Goal: Task Accomplishment & Management: Manage account settings

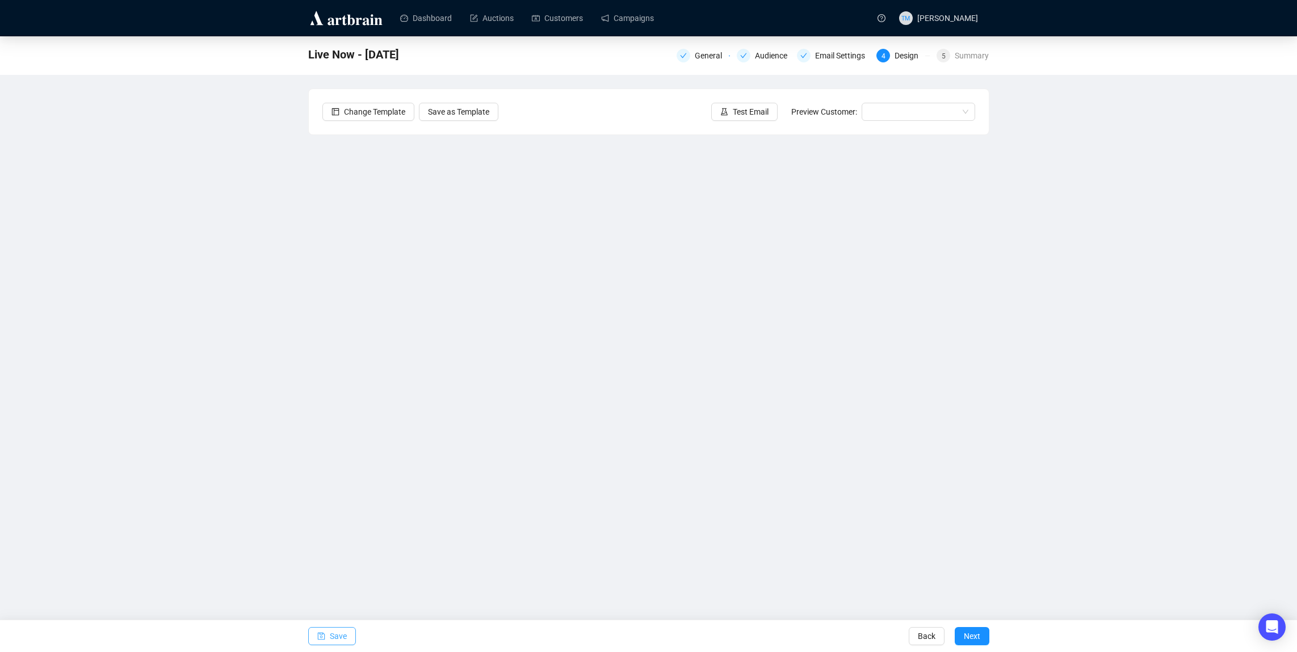
click at [335, 630] on span "Save" at bounding box center [338, 636] width 17 height 32
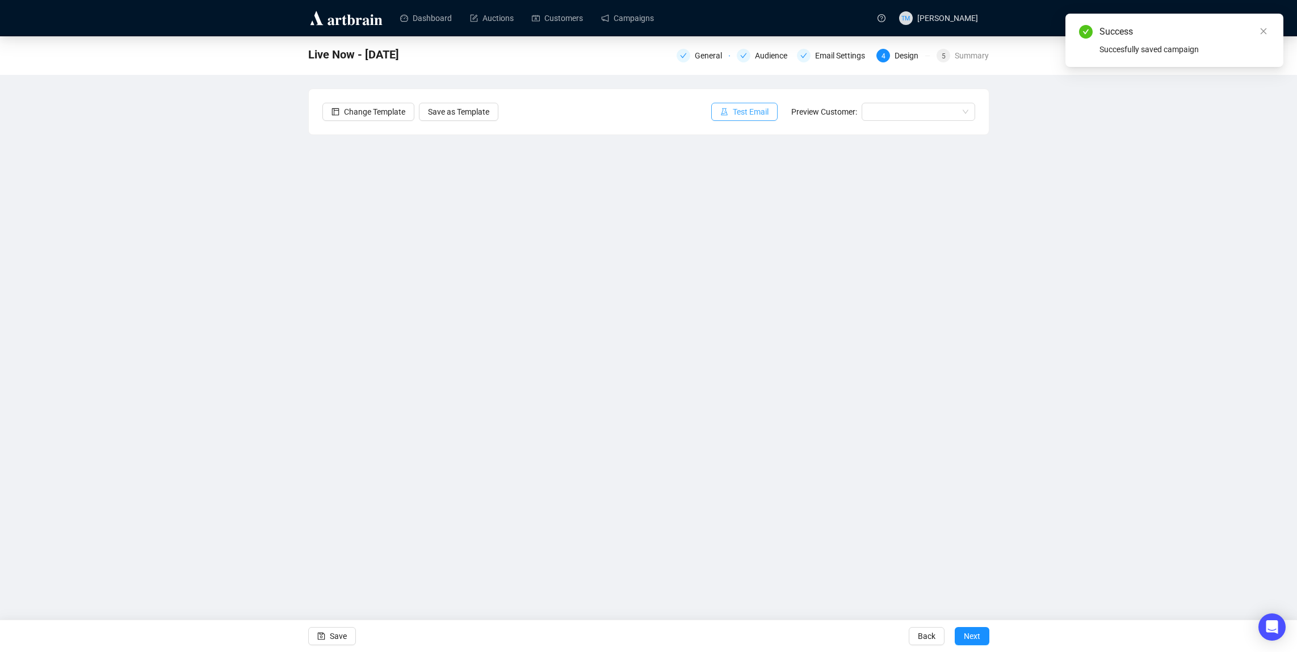
click at [734, 111] on span "Test Email" at bounding box center [751, 112] width 36 height 12
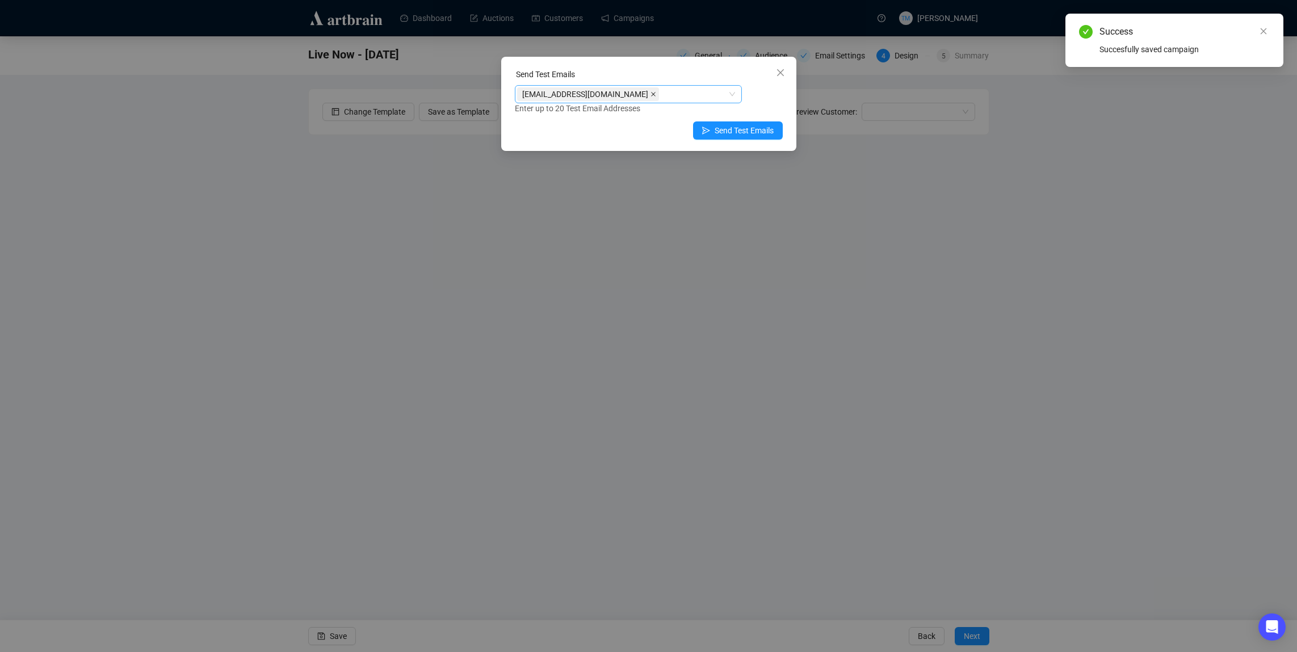
click at [656, 93] on icon "close" at bounding box center [653, 94] width 6 height 6
click at [647, 95] on div at bounding box center [622, 94] width 211 height 16
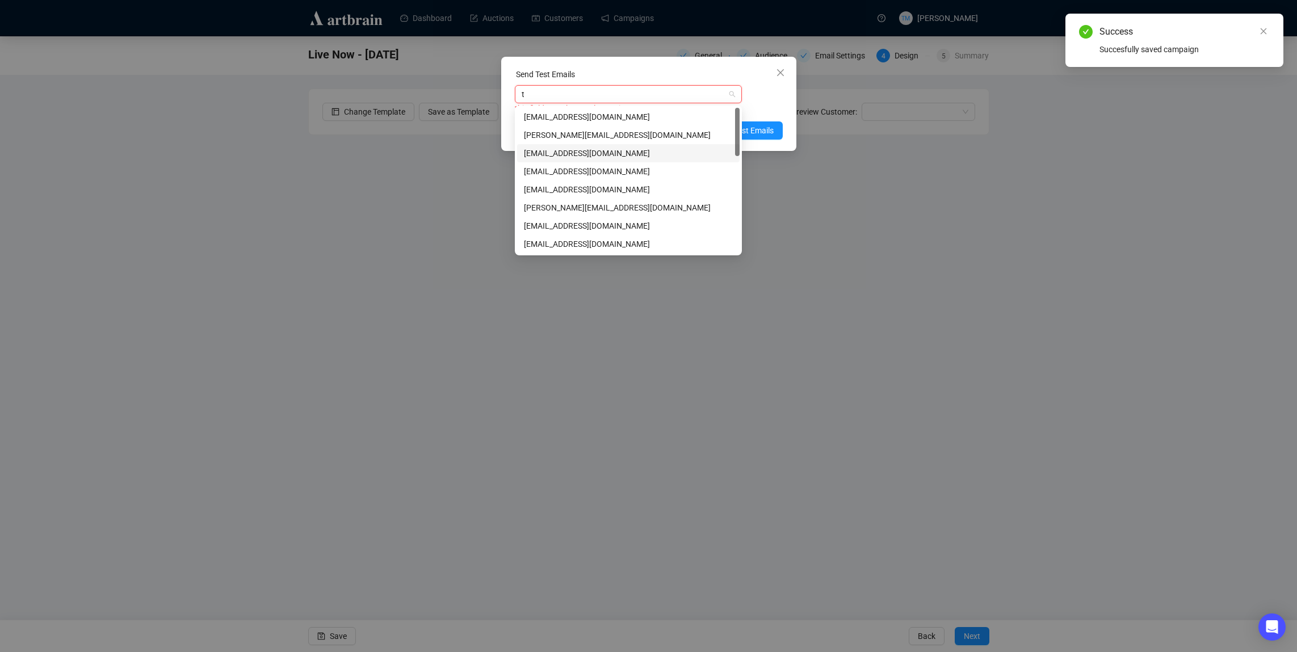
type input "tes"
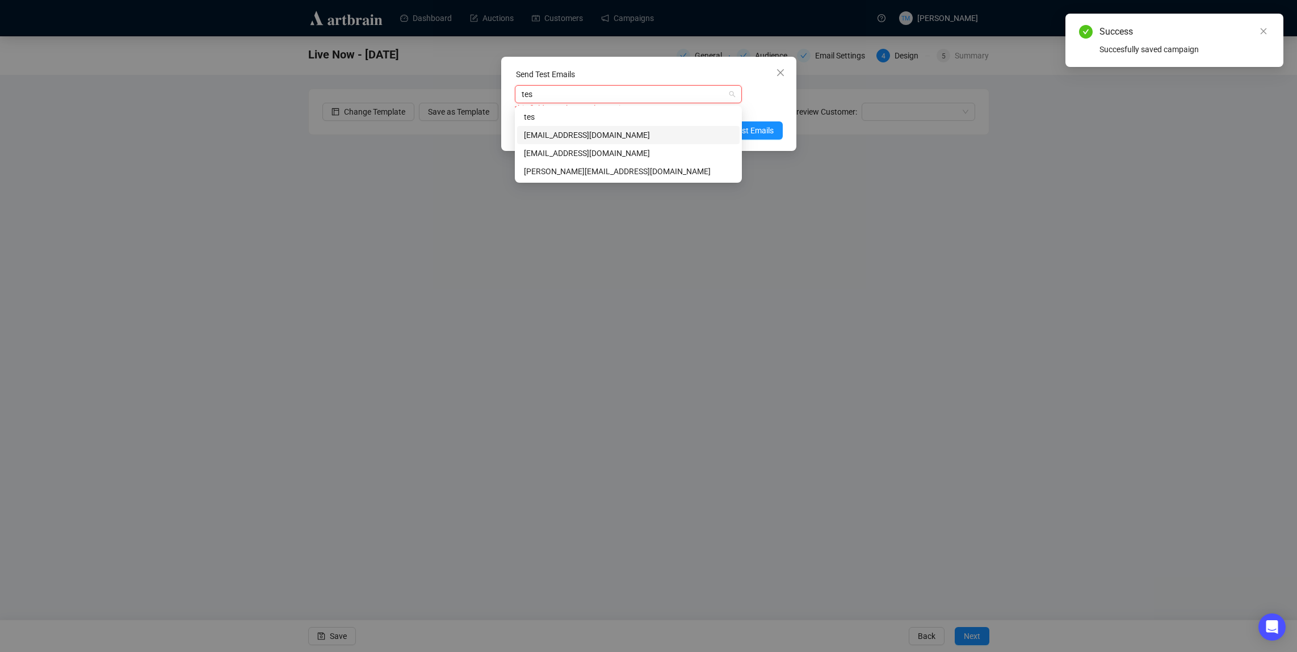
click at [580, 132] on div "[EMAIL_ADDRESS][DOMAIN_NAME]" at bounding box center [628, 135] width 209 height 12
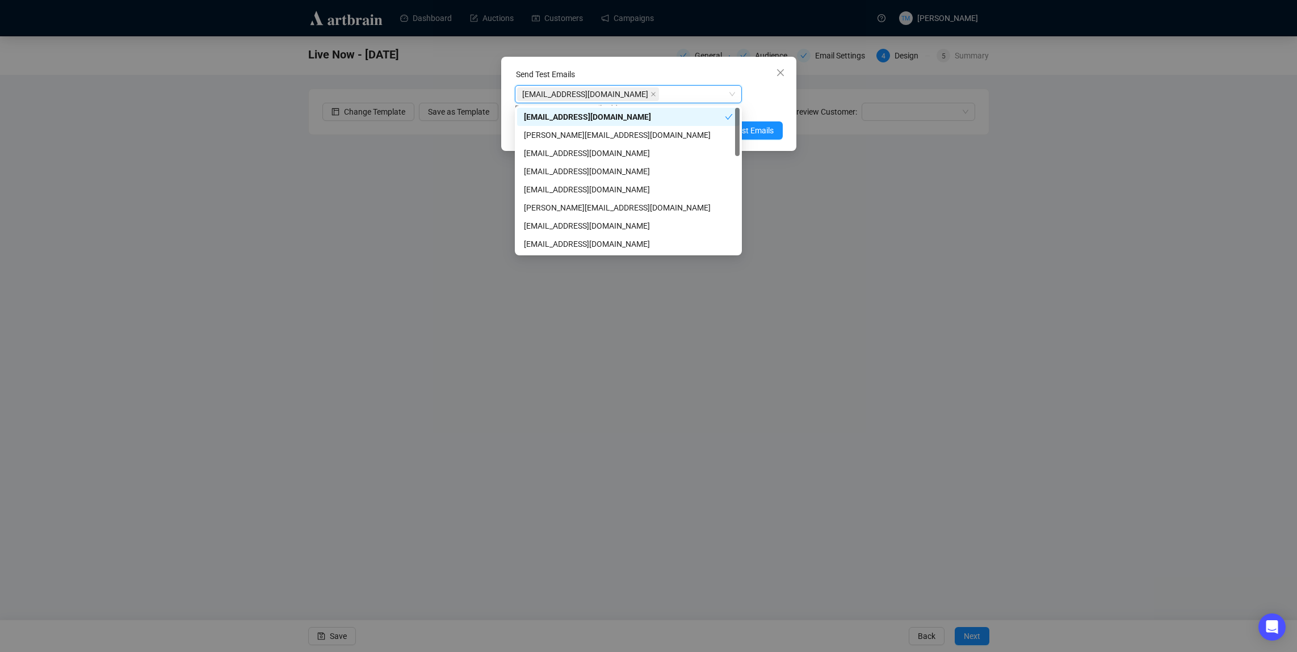
click at [780, 98] on div "[EMAIL_ADDRESS][DOMAIN_NAME] [EMAIL_ADDRESS][DOMAIN_NAME] Enter up to 20 Test E…" at bounding box center [649, 100] width 268 height 30
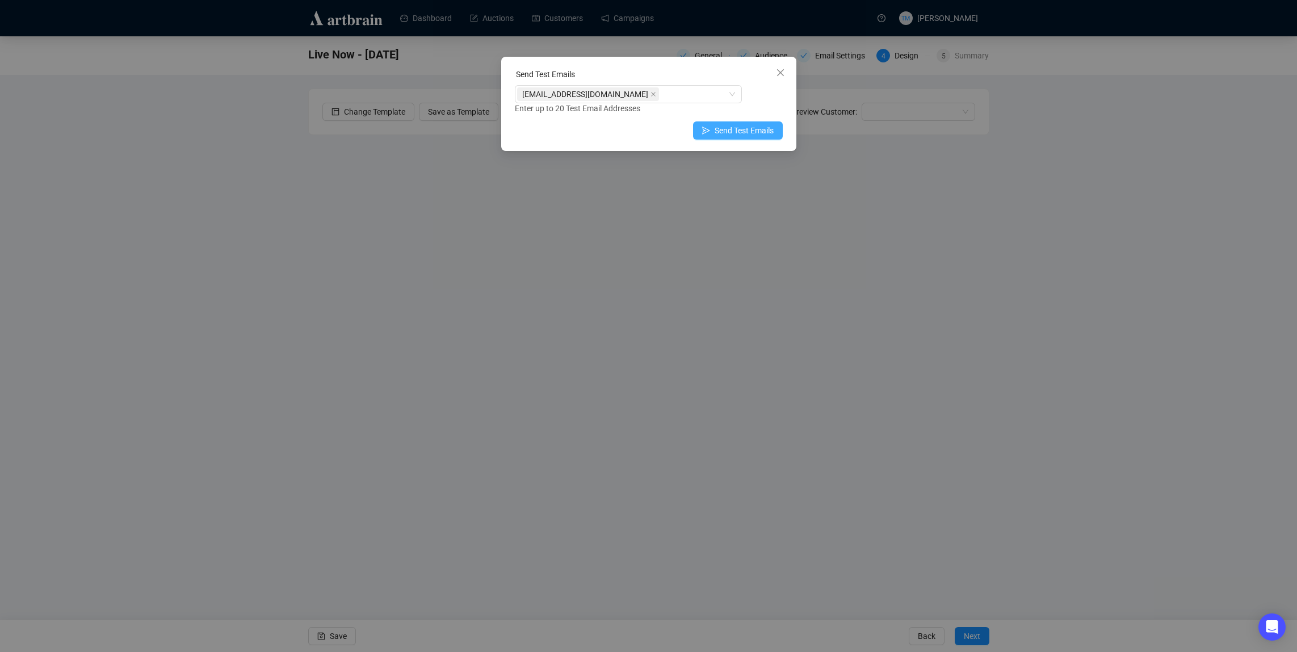
click at [748, 130] on span "Send Test Emails" at bounding box center [743, 130] width 59 height 12
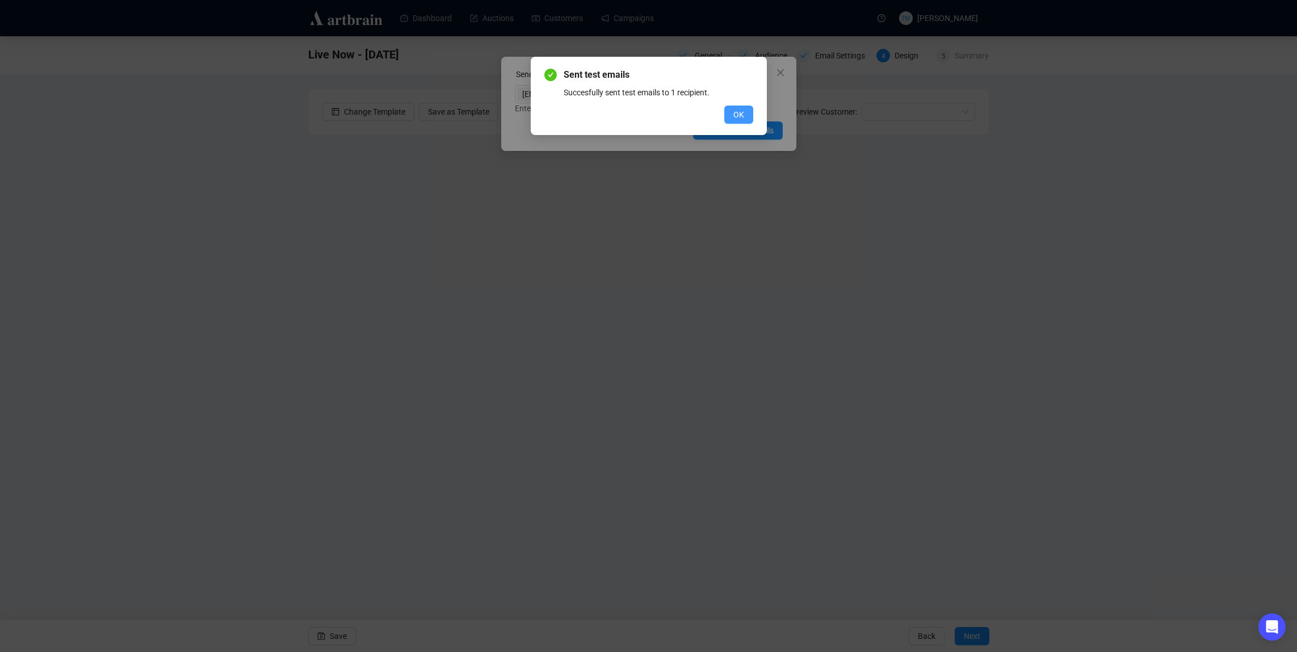
drag, startPoint x: 747, startPoint y: 112, endPoint x: 764, endPoint y: 90, distance: 28.3
click at [747, 112] on button "OK" at bounding box center [738, 115] width 29 height 18
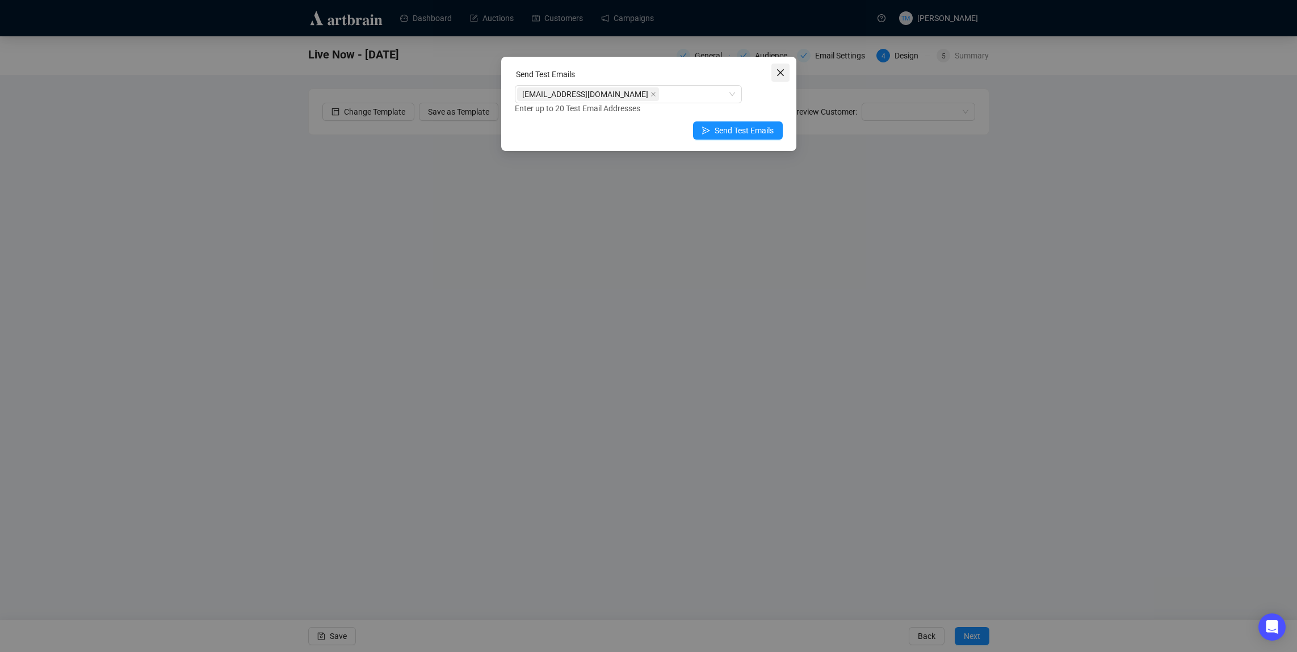
click at [779, 73] on icon "close" at bounding box center [780, 72] width 9 height 9
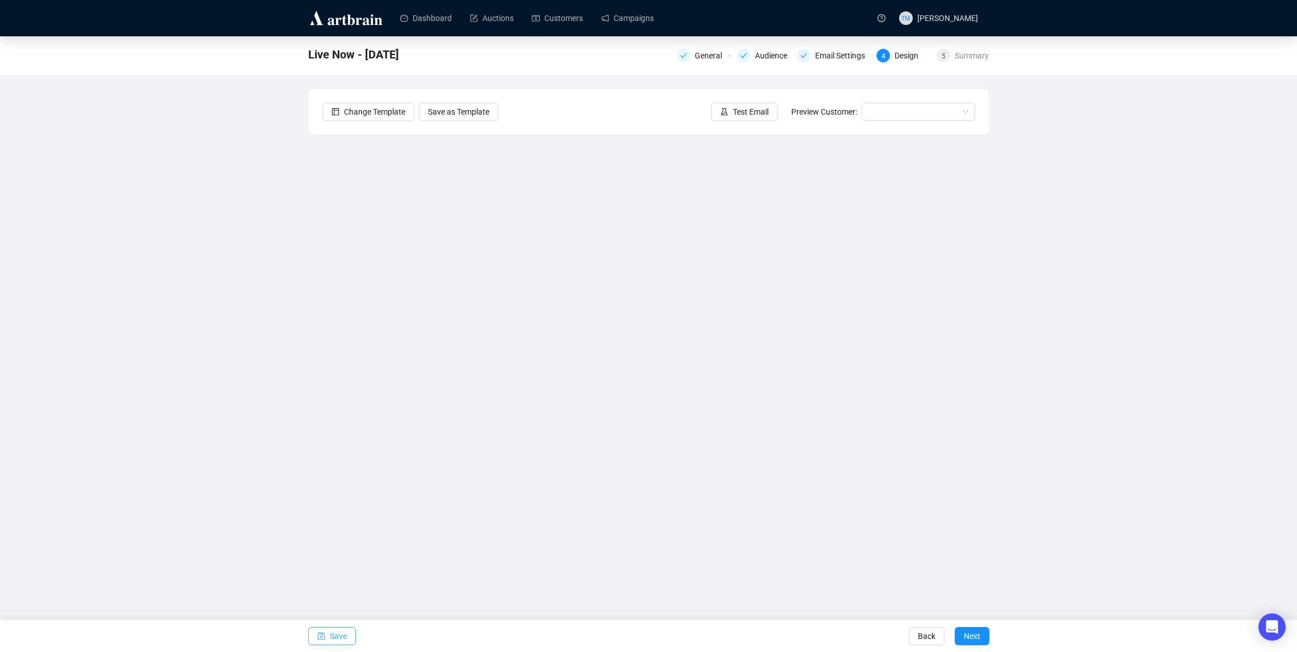
click at [325, 630] on span "button" at bounding box center [321, 636] width 8 height 32
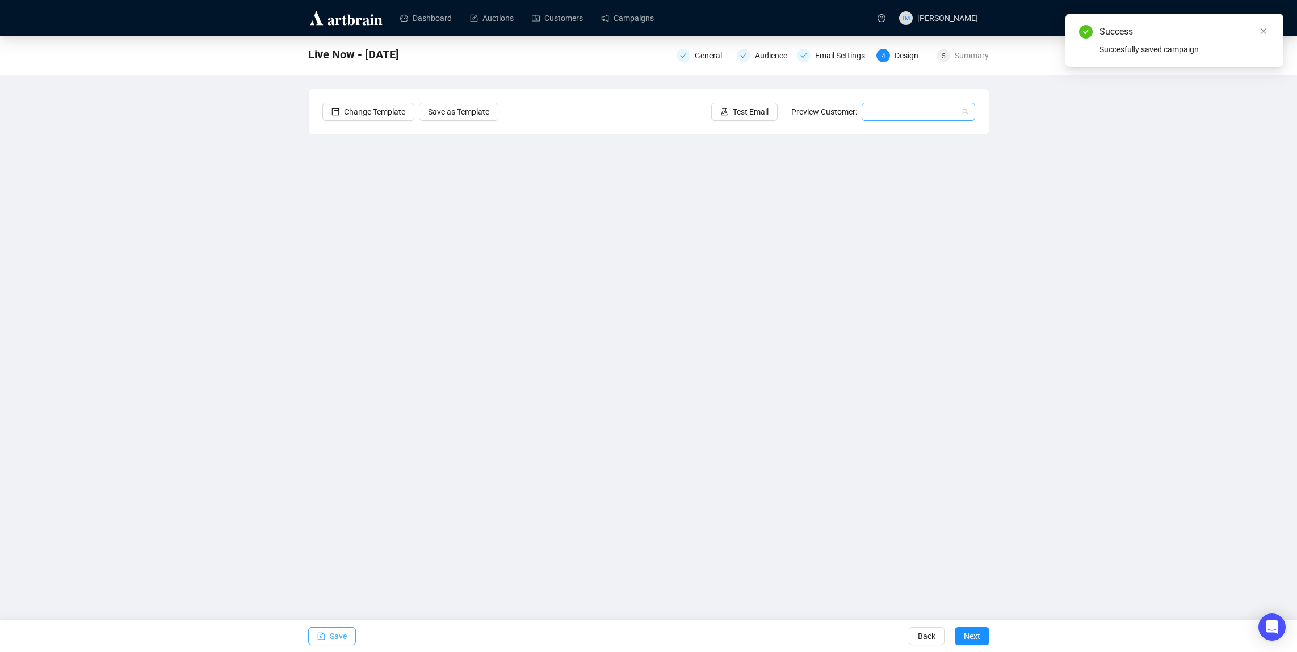
click at [870, 117] on input "search" at bounding box center [913, 111] width 90 height 17
click at [874, 140] on div "[PERSON_NAME] | Example" at bounding box center [917, 134] width 95 height 12
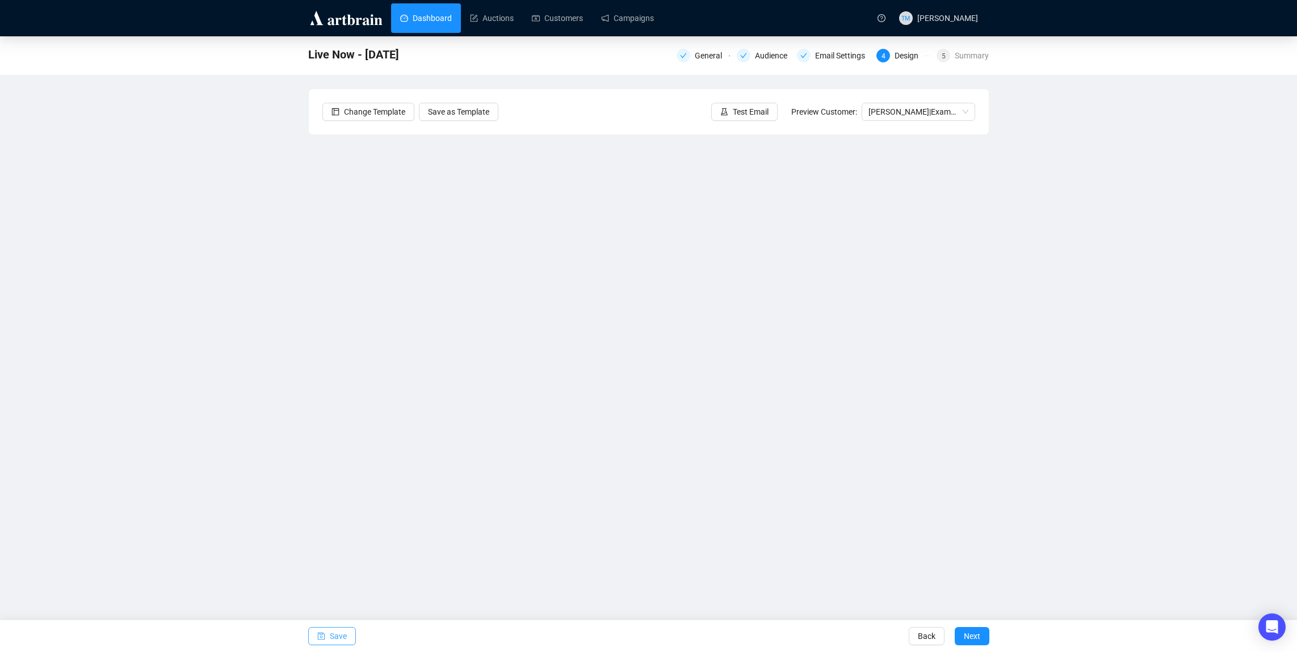
click at [425, 22] on link "Dashboard" at bounding box center [426, 18] width 52 height 30
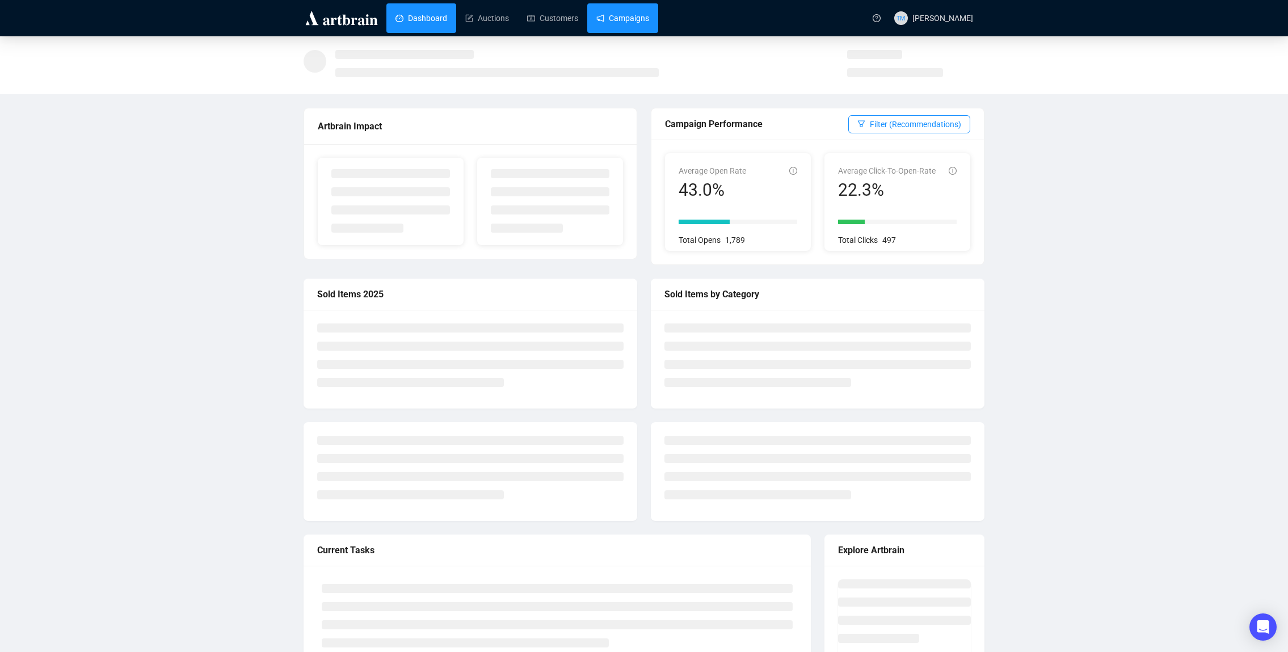
click at [619, 13] on link "Campaigns" at bounding box center [622, 18] width 53 height 30
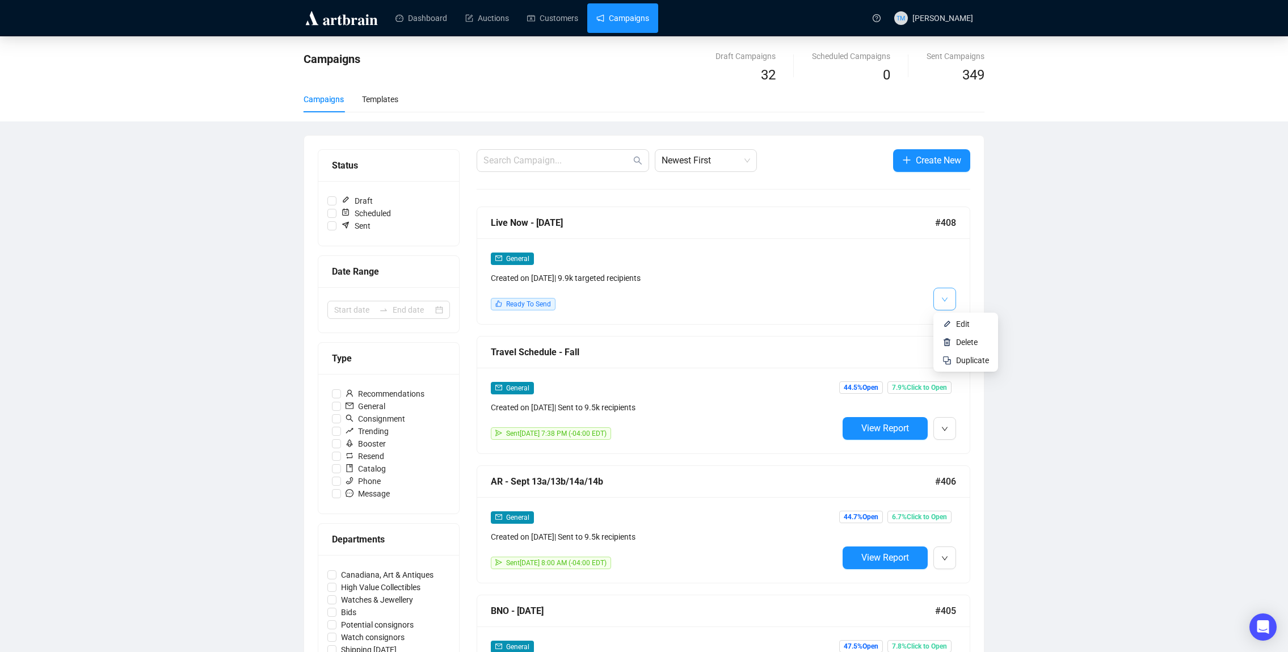
click at [943, 300] on icon "down" at bounding box center [944, 299] width 7 height 7
click at [950, 318] on li "Edit" at bounding box center [966, 324] width 60 height 18
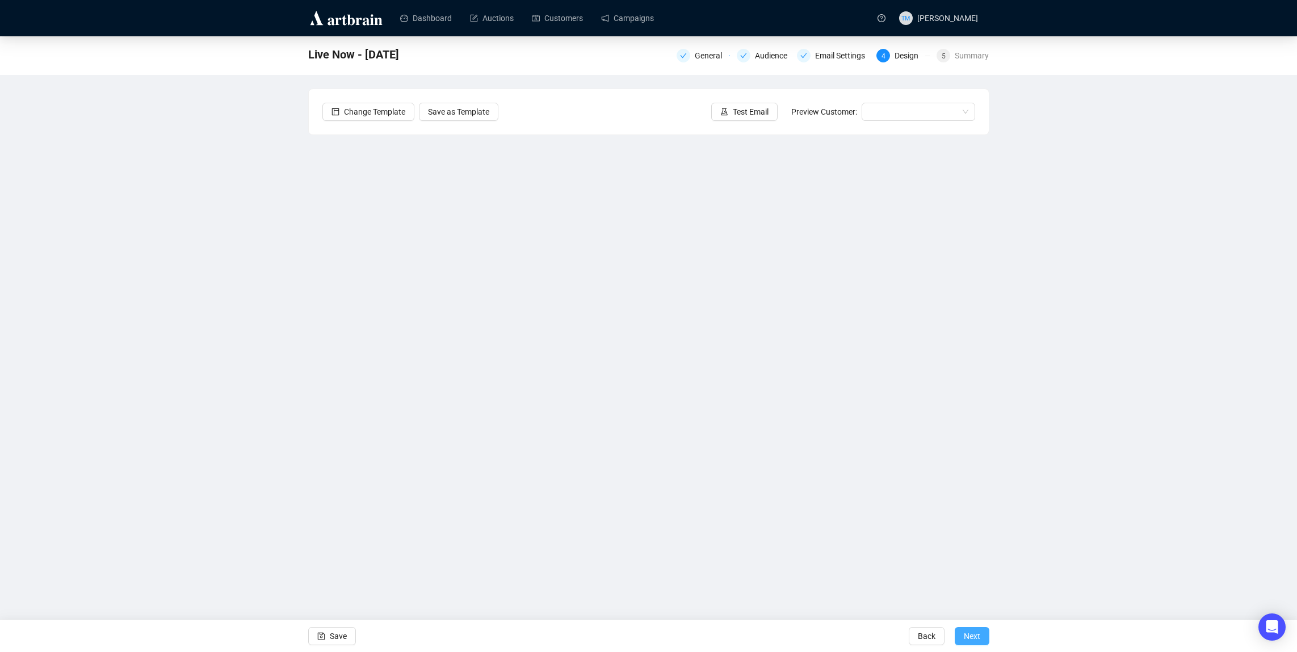
click at [968, 634] on span "Next" at bounding box center [972, 636] width 16 height 32
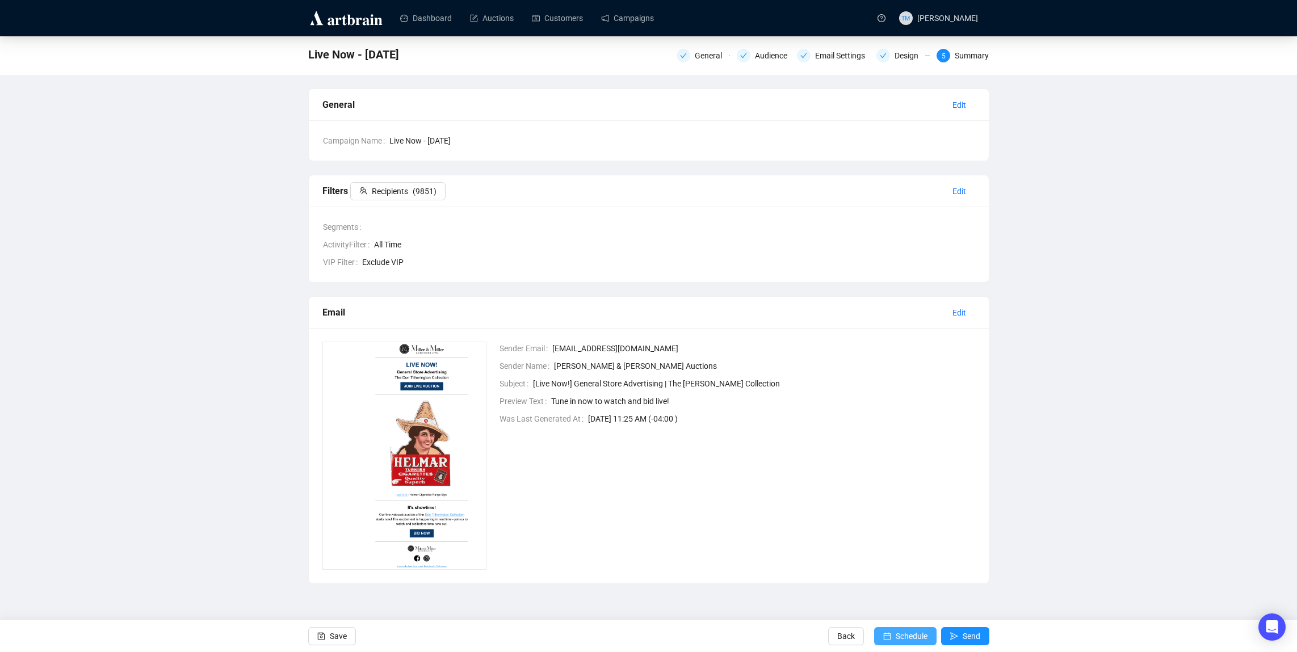
click at [903, 634] on span "Schedule" at bounding box center [911, 636] width 32 height 32
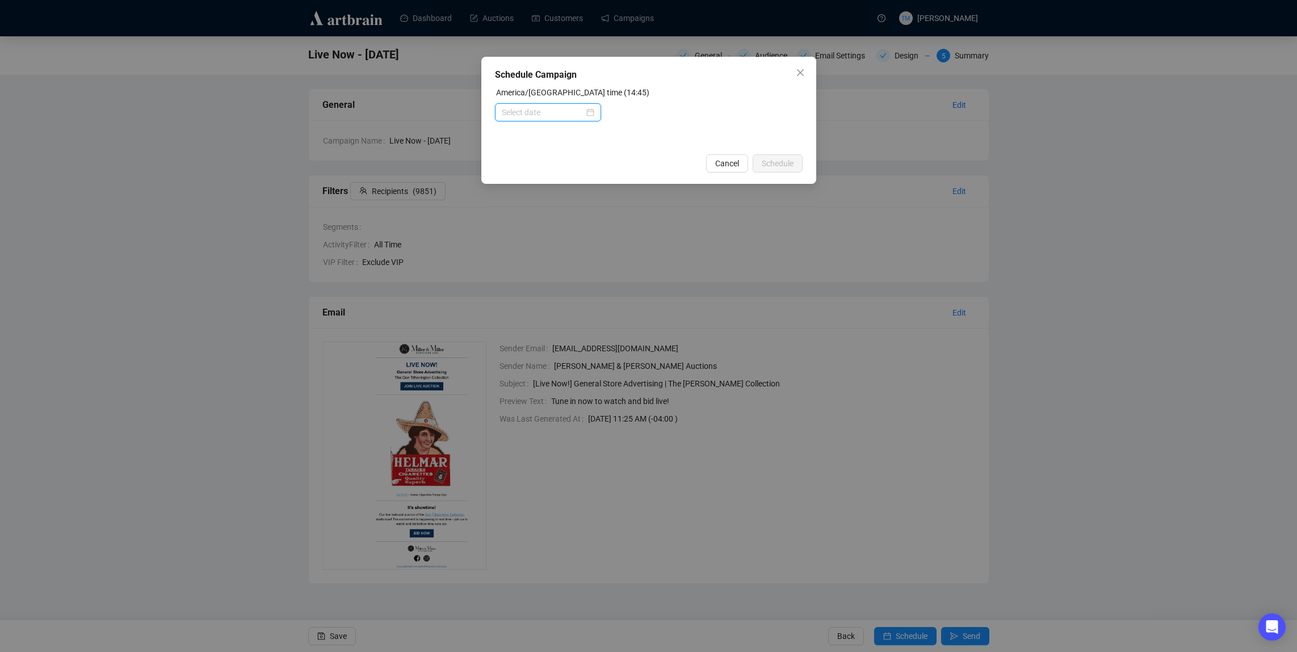
click at [538, 106] on input at bounding box center [543, 112] width 82 height 12
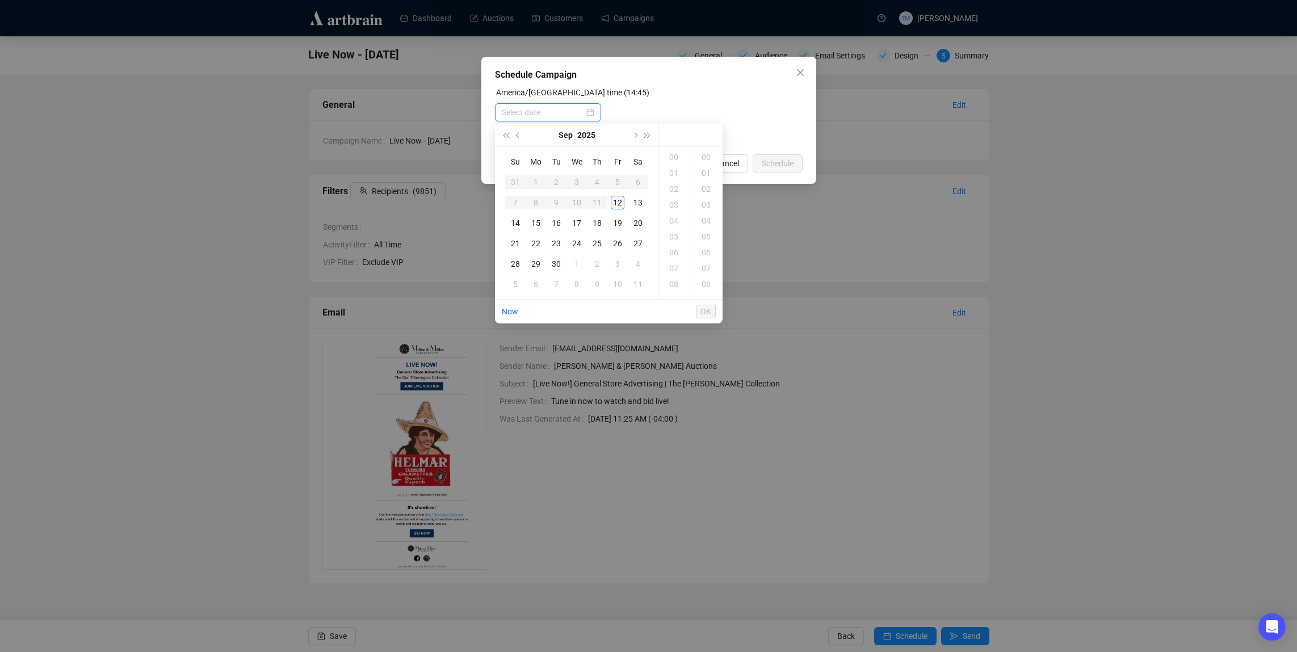
type input "[DATE] 00:00"
click at [520, 222] on div "14" at bounding box center [515, 223] width 14 height 14
click at [674, 263] on div "09" at bounding box center [674, 263] width 27 height 16
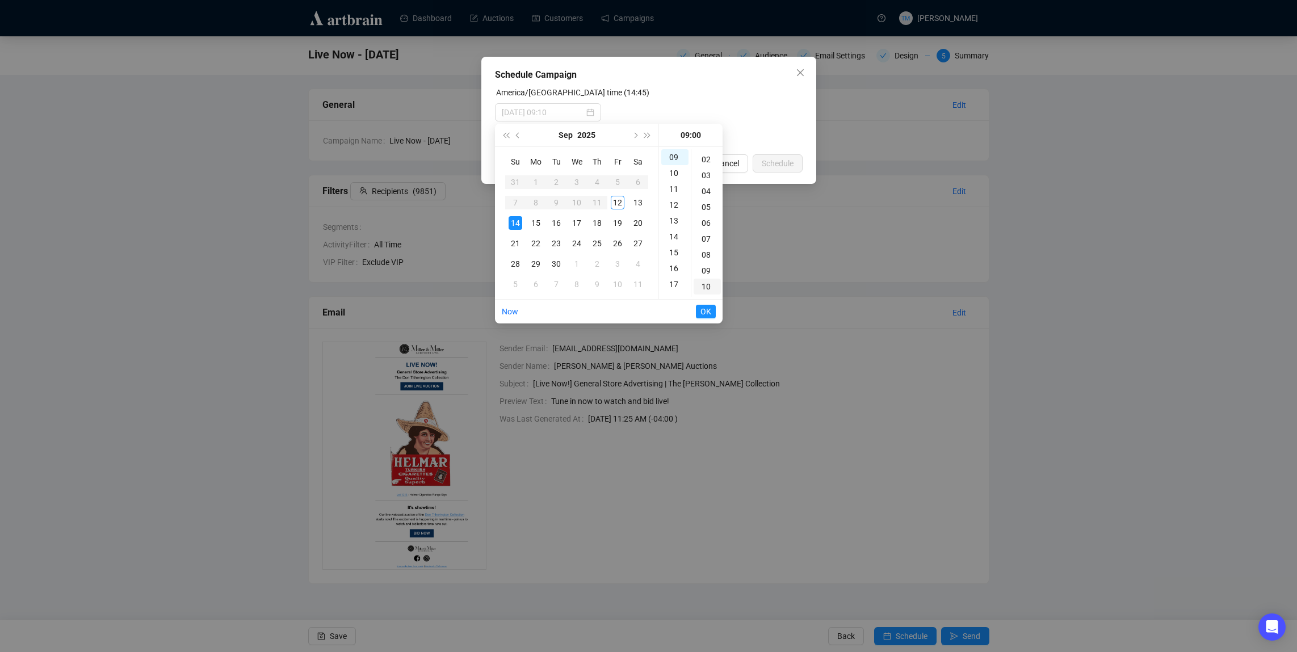
click at [706, 282] on div "10" at bounding box center [706, 287] width 27 height 16
type input "[DATE] 09:10"
click at [706, 310] on span "OK" at bounding box center [705, 312] width 11 height 22
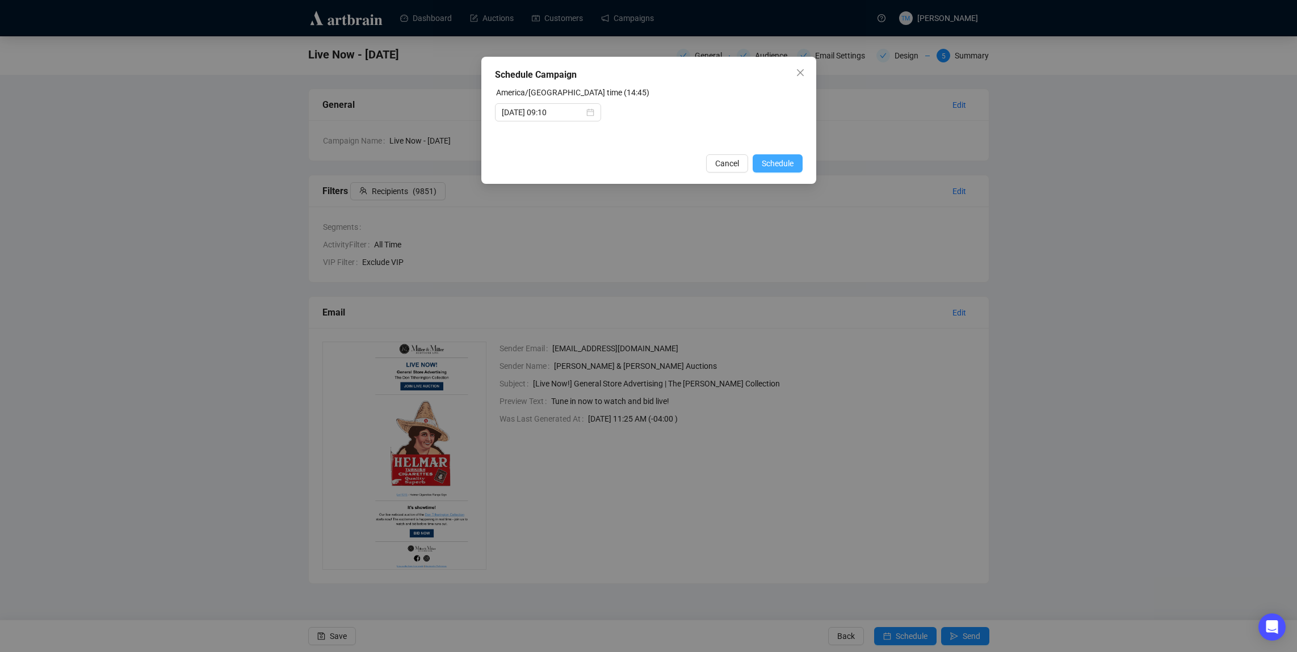
click at [774, 163] on span "Schedule" at bounding box center [778, 163] width 32 height 12
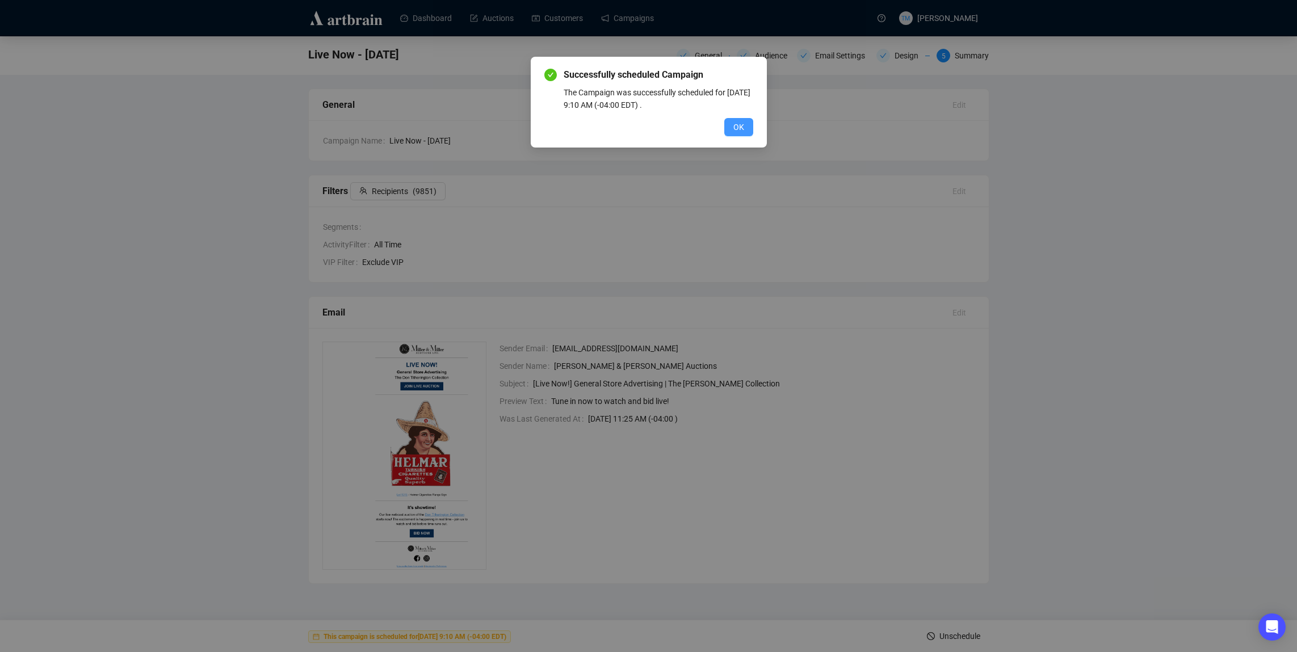
click at [741, 125] on span "OK" at bounding box center [738, 127] width 11 height 12
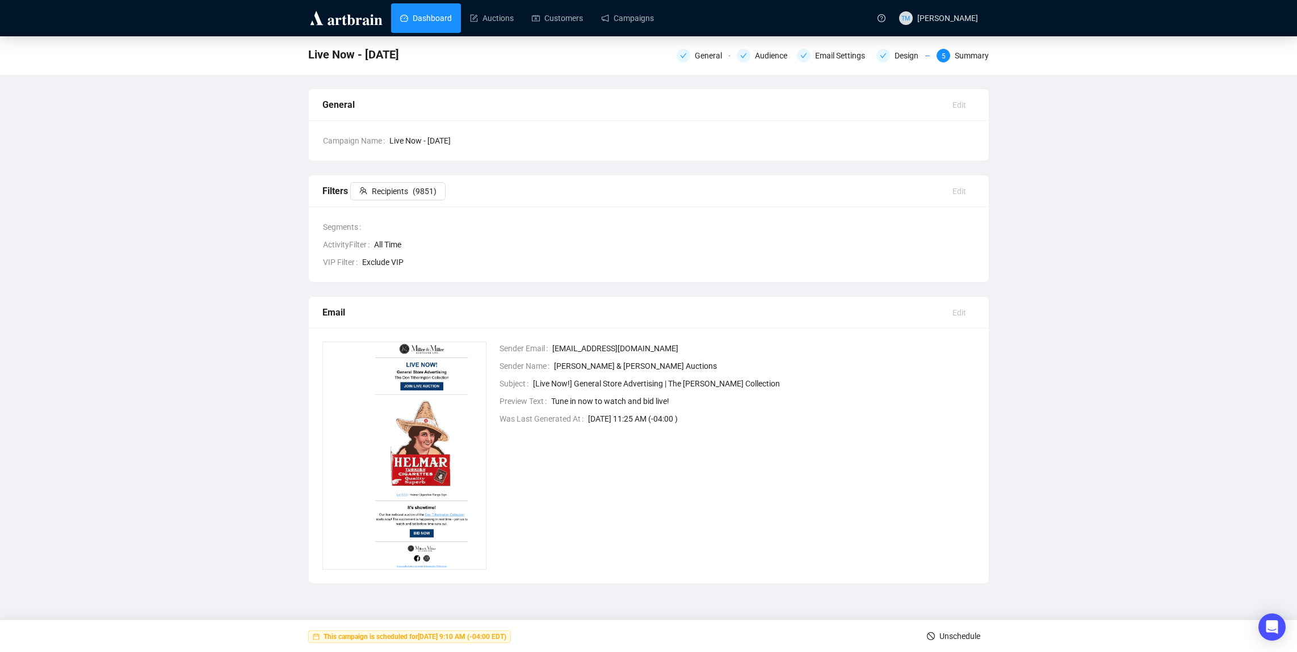
click at [403, 19] on link "Dashboard" at bounding box center [426, 18] width 52 height 30
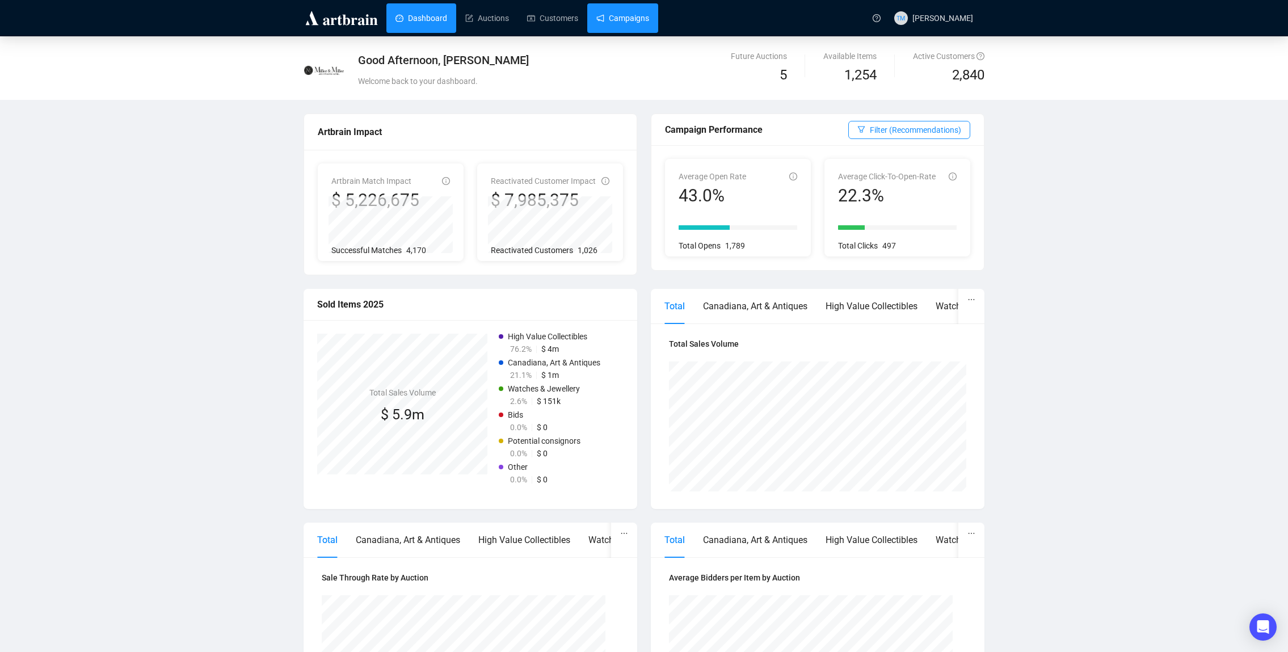
click at [624, 20] on link "Campaigns" at bounding box center [622, 18] width 53 height 30
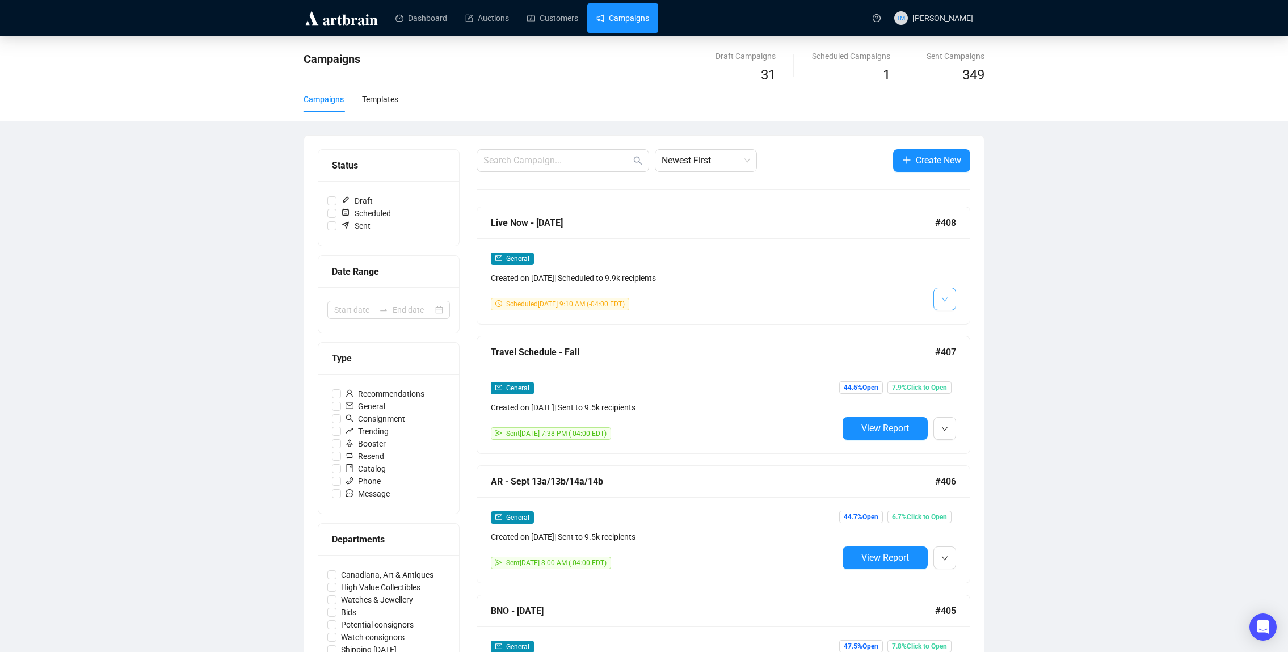
click at [938, 304] on button "button" at bounding box center [944, 299] width 23 height 23
click at [955, 357] on li "Duplicate" at bounding box center [966, 360] width 60 height 18
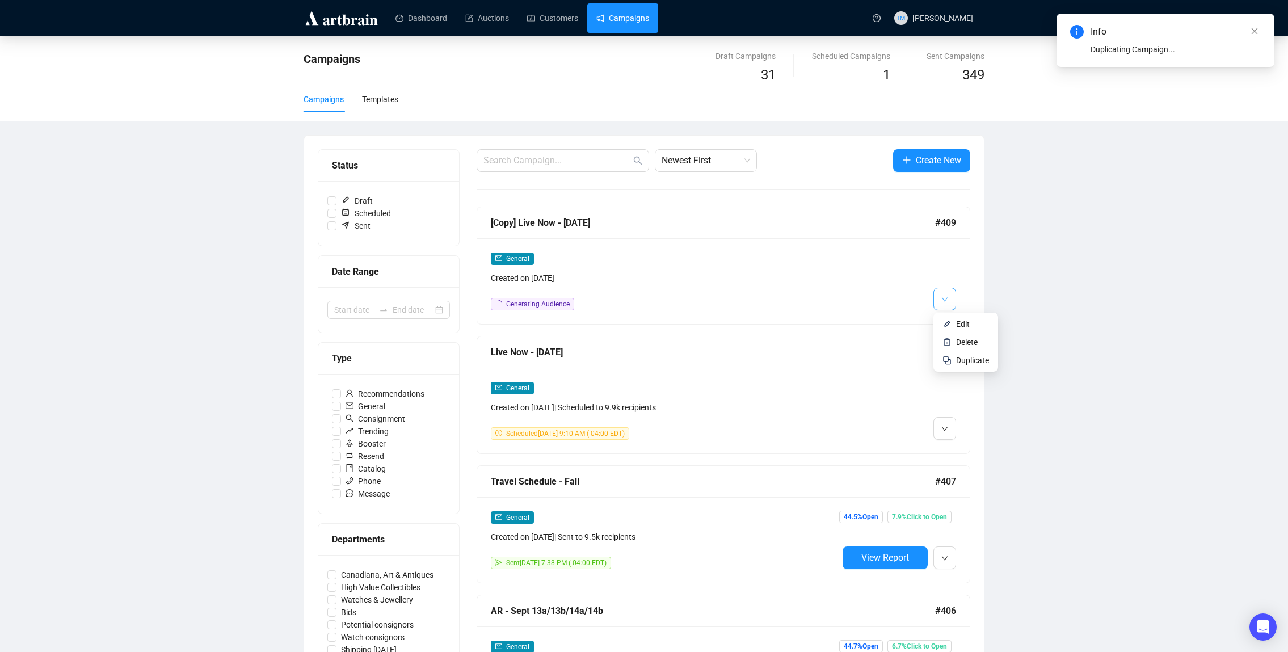
click at [943, 300] on icon "down" at bounding box center [944, 299] width 7 height 7
click at [962, 324] on span "Edit" at bounding box center [963, 323] width 14 height 9
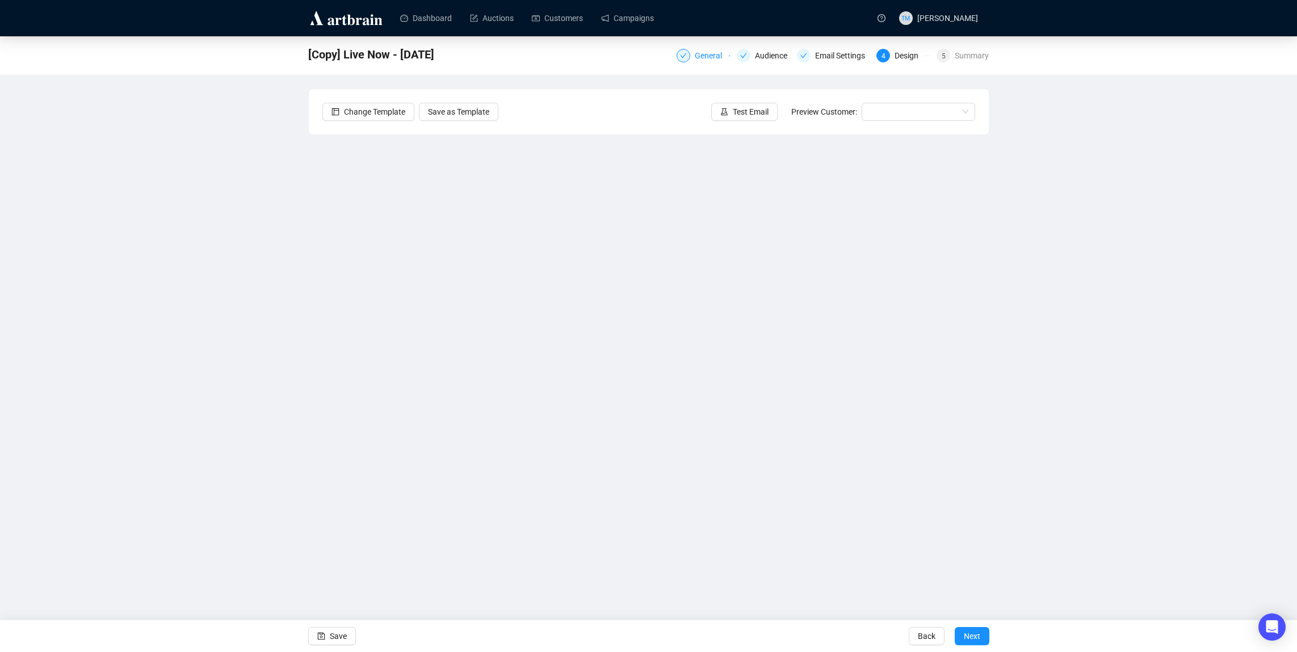
click at [695, 51] on div "General" at bounding box center [712, 56] width 34 height 14
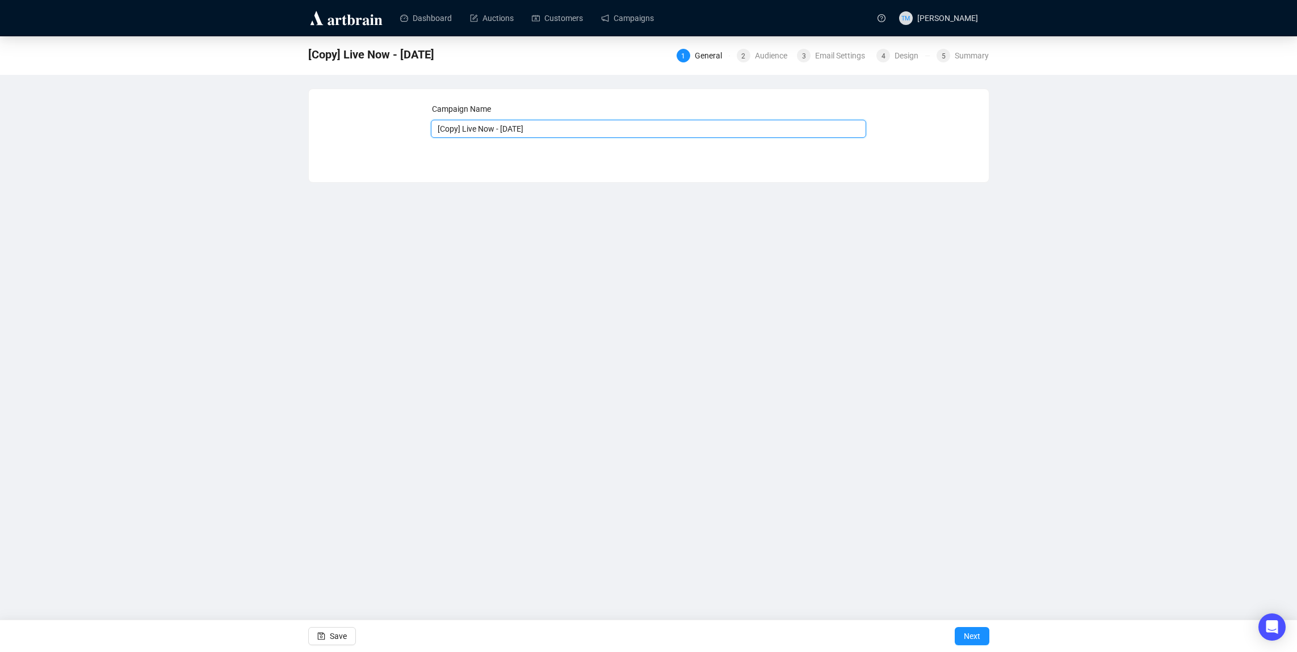
drag, startPoint x: 464, startPoint y: 128, endPoint x: 428, endPoint y: 128, distance: 35.2
click at [428, 128] on div "Campaign Name [Copy] Live Now - [DATE] Save Next" at bounding box center [648, 127] width 653 height 49
click at [439, 128] on input "Live Now - [DATE]" at bounding box center [648, 129] width 435 height 18
click at [514, 121] on input "Live Now - [DATE]" at bounding box center [648, 129] width 435 height 18
click at [515, 125] on input "Live Now - [DATE]" at bounding box center [648, 129] width 435 height 18
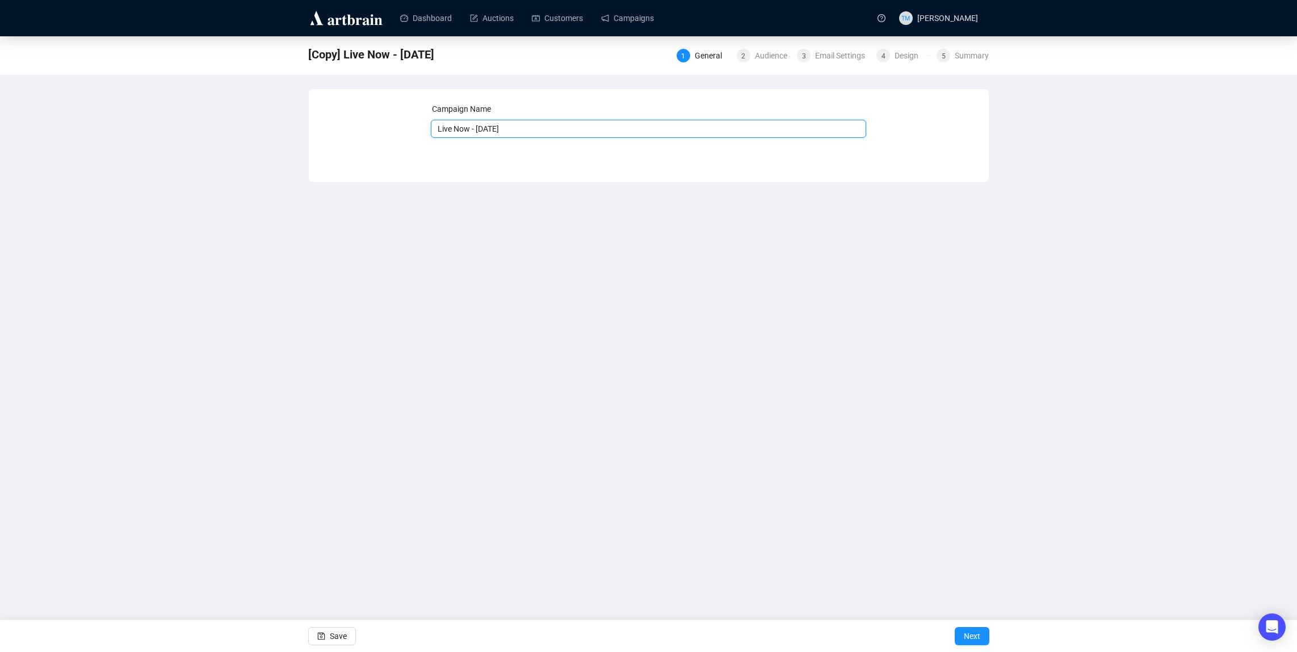
type input "Live Now - [DATE]"
click at [470, 378] on div "Dashboard Auctions Customers Campaigns TM [PERSON_NAME] [Copy] Live Now - [DATE…" at bounding box center [648, 326] width 1297 height 652
click at [330, 625] on span "Save" at bounding box center [338, 636] width 17 height 32
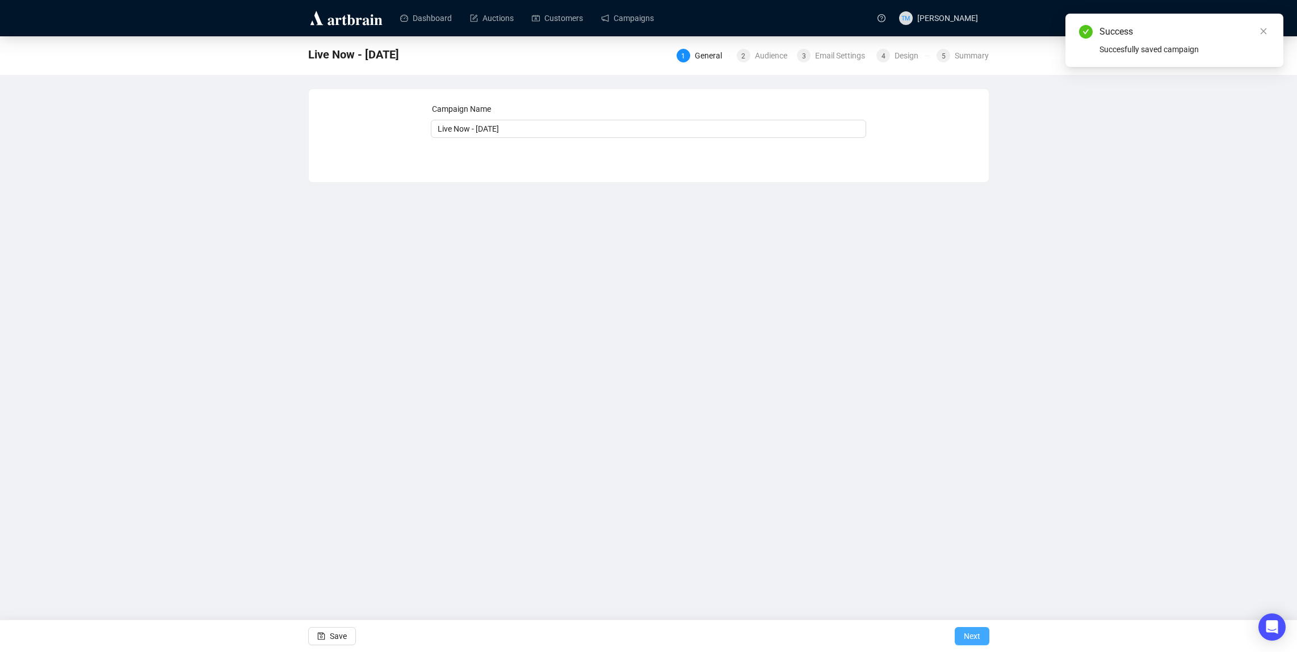
click at [958, 634] on button "Next" at bounding box center [971, 636] width 35 height 18
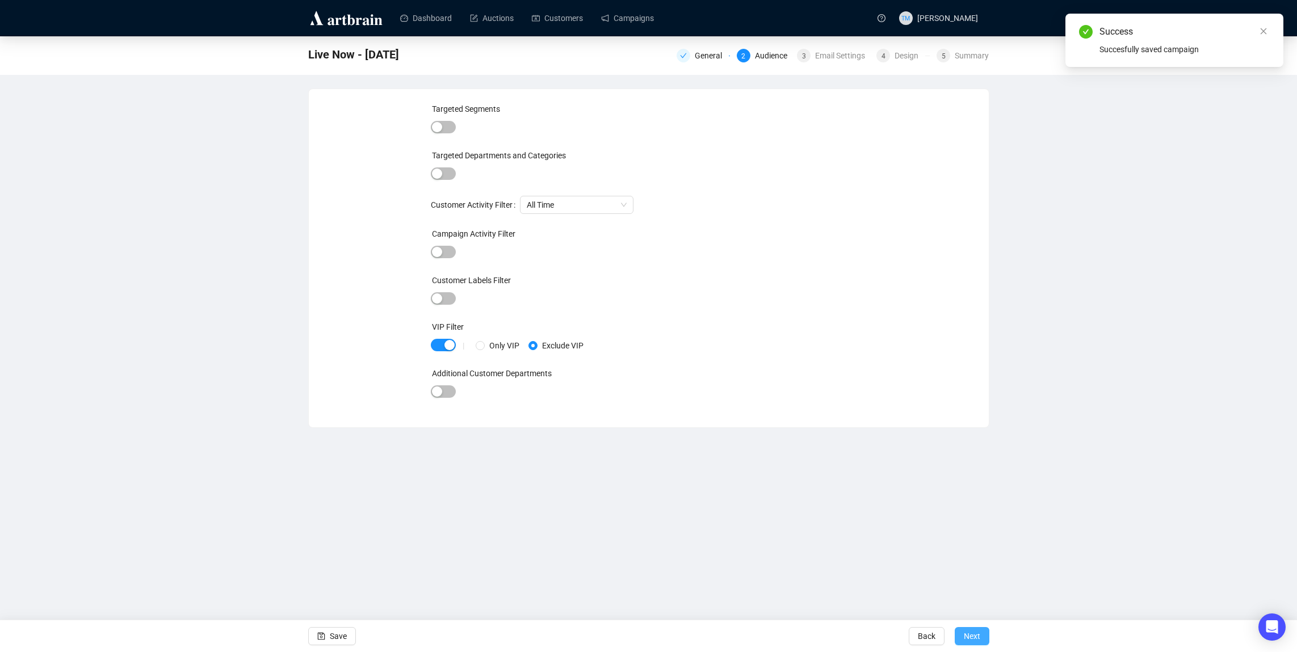
click at [961, 630] on button "Next" at bounding box center [971, 636] width 35 height 18
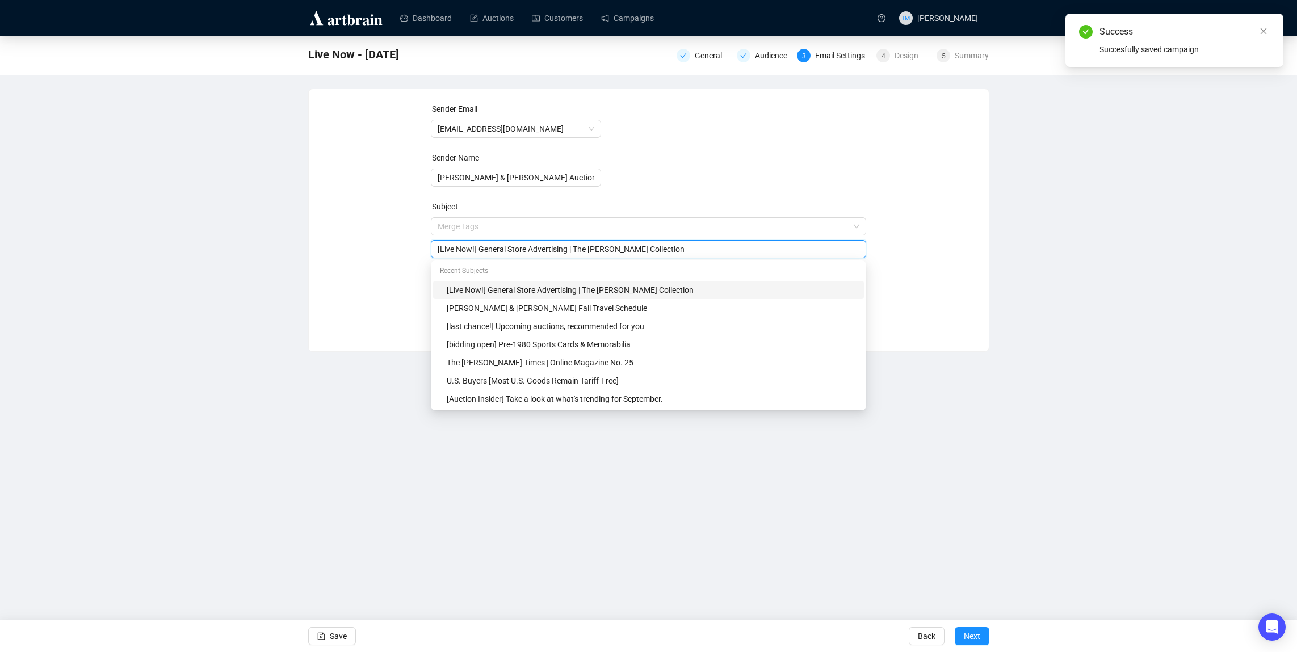
drag, startPoint x: 482, startPoint y: 228, endPoint x: 532, endPoint y: 253, distance: 56.1
click at [530, 255] on div "[Live Now!] General Store Advertising | The [PERSON_NAME] Collection" at bounding box center [648, 249] width 435 height 18
click at [532, 253] on input "[Live Now!] General Store Advertising | The [PERSON_NAME] Collection" at bounding box center [649, 249] width 422 height 12
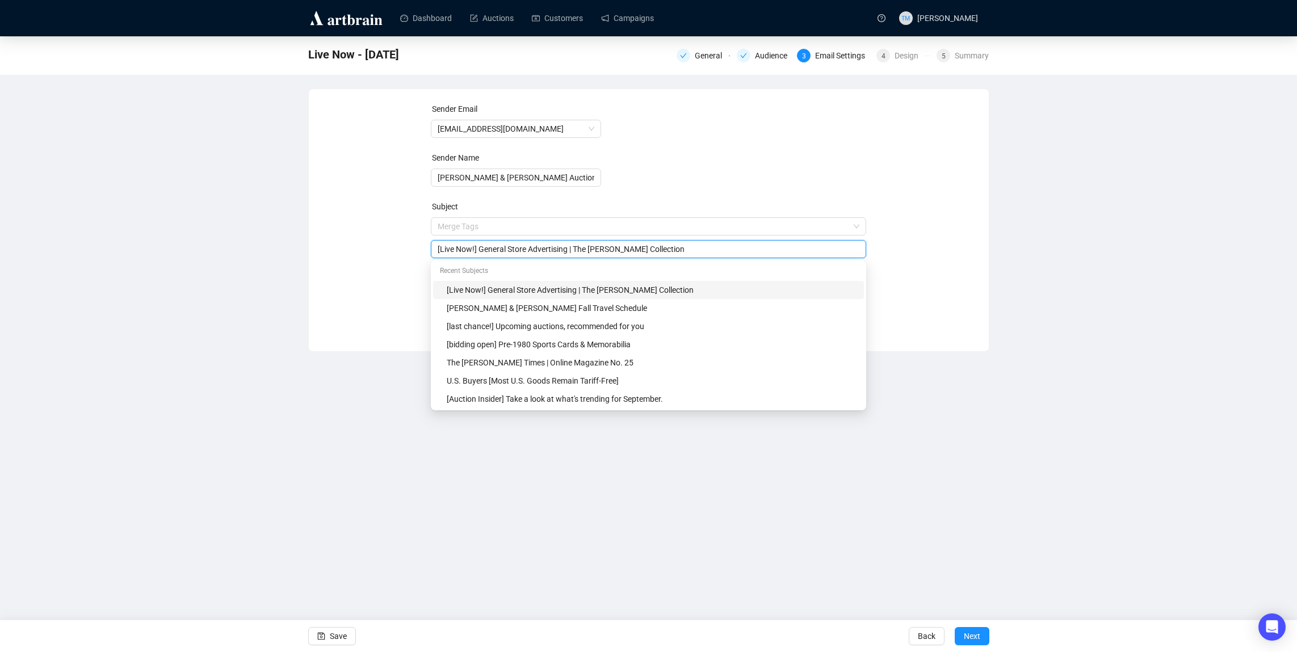
drag, startPoint x: 535, startPoint y: 250, endPoint x: 481, endPoint y: 249, distance: 53.9
click at [481, 249] on input "[Live Now!] General Store Advertising | The [PERSON_NAME] Collection" at bounding box center [649, 249] width 422 height 12
drag, startPoint x: 576, startPoint y: 249, endPoint x: 739, endPoint y: 254, distance: 163.5
click at [739, 254] on input "[Live Now!] Petroliana & Advertising | The [PERSON_NAME] Collection" at bounding box center [649, 249] width 422 height 12
type input "[Live Now!] Petroliana & Advertising | Featuring the [PERSON_NAME] Collection"
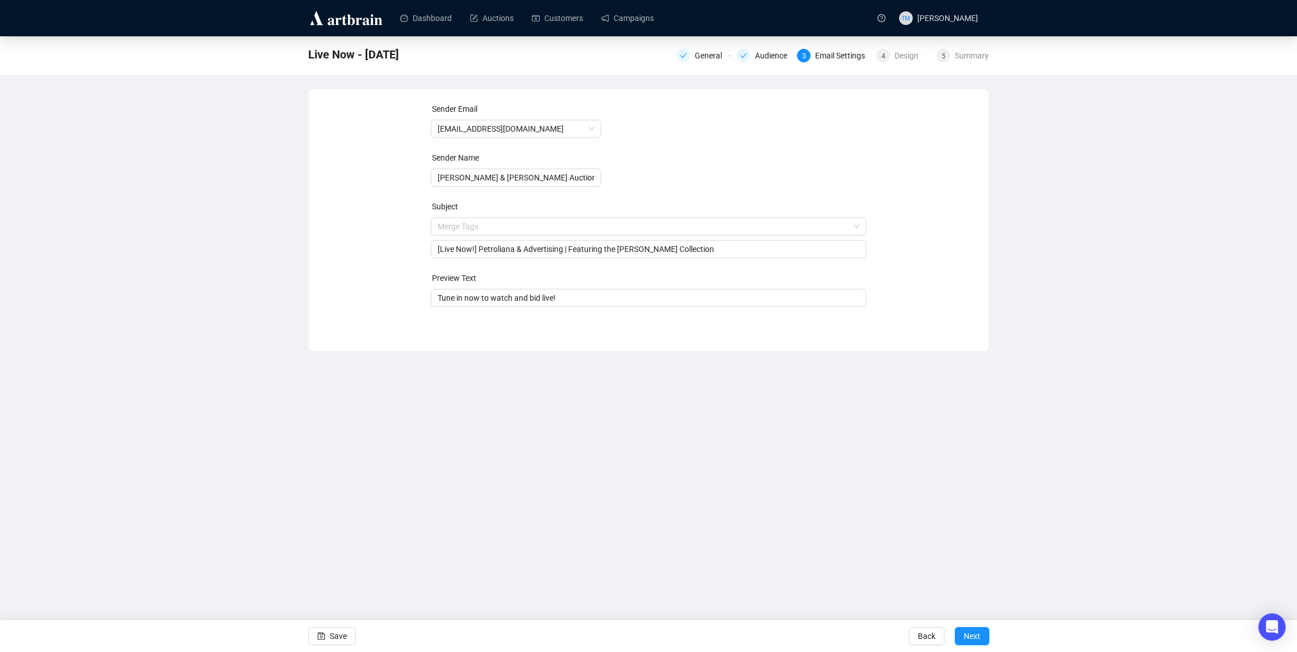
click at [381, 485] on div "Dashboard Auctions Customers Campaigns TM [PERSON_NAME] Live Now - [DATE] Gener…" at bounding box center [648, 326] width 1297 height 652
click at [322, 634] on icon "save" at bounding box center [321, 636] width 8 height 8
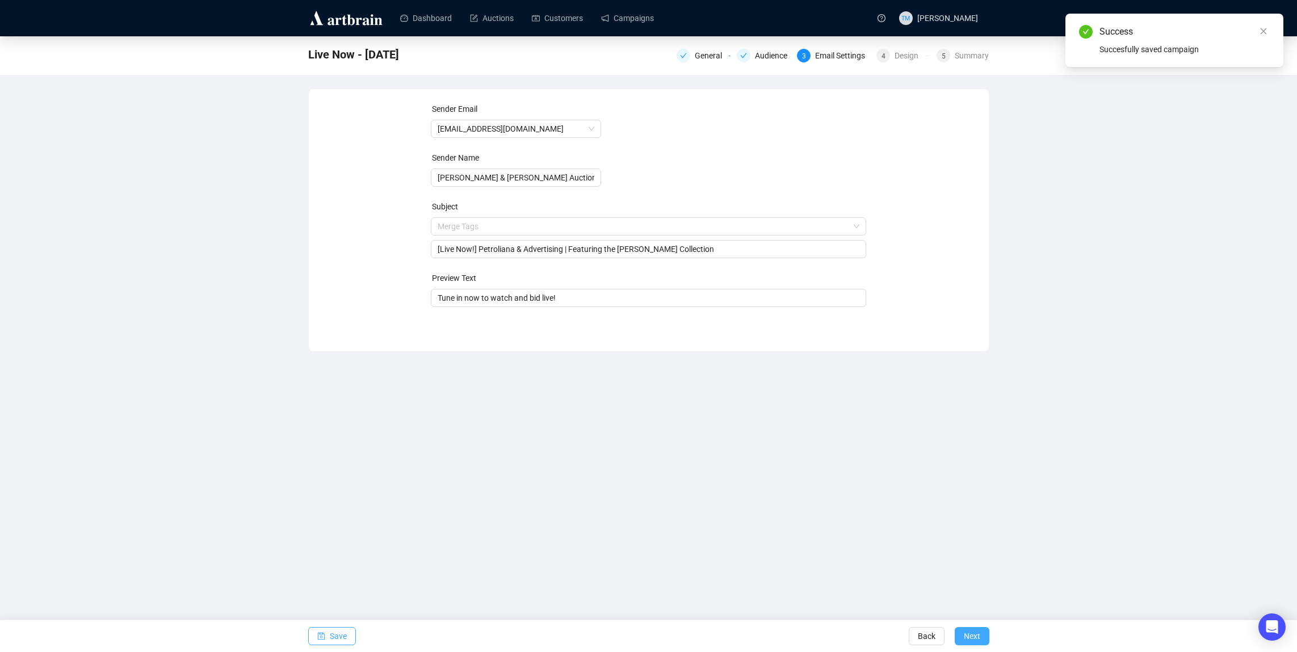
click at [982, 634] on button "Next" at bounding box center [971, 636] width 35 height 18
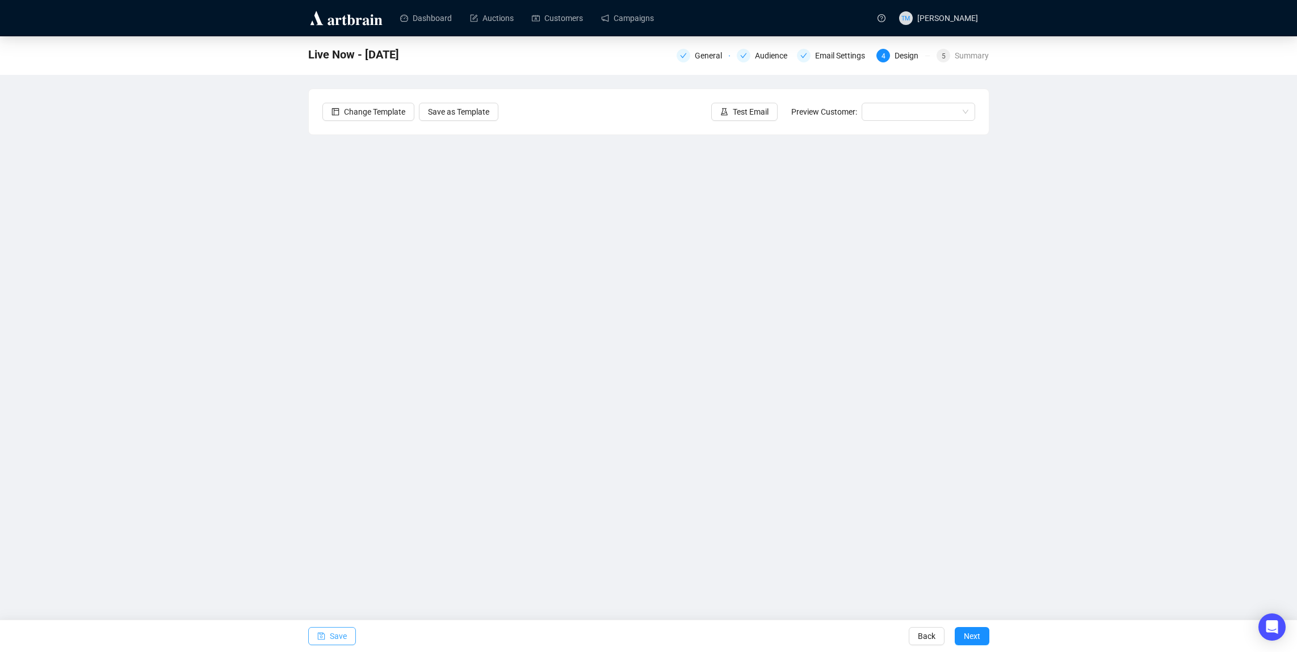
click at [330, 639] on span "Save" at bounding box center [338, 636] width 17 height 32
click at [323, 634] on icon "save" at bounding box center [321, 636] width 8 height 8
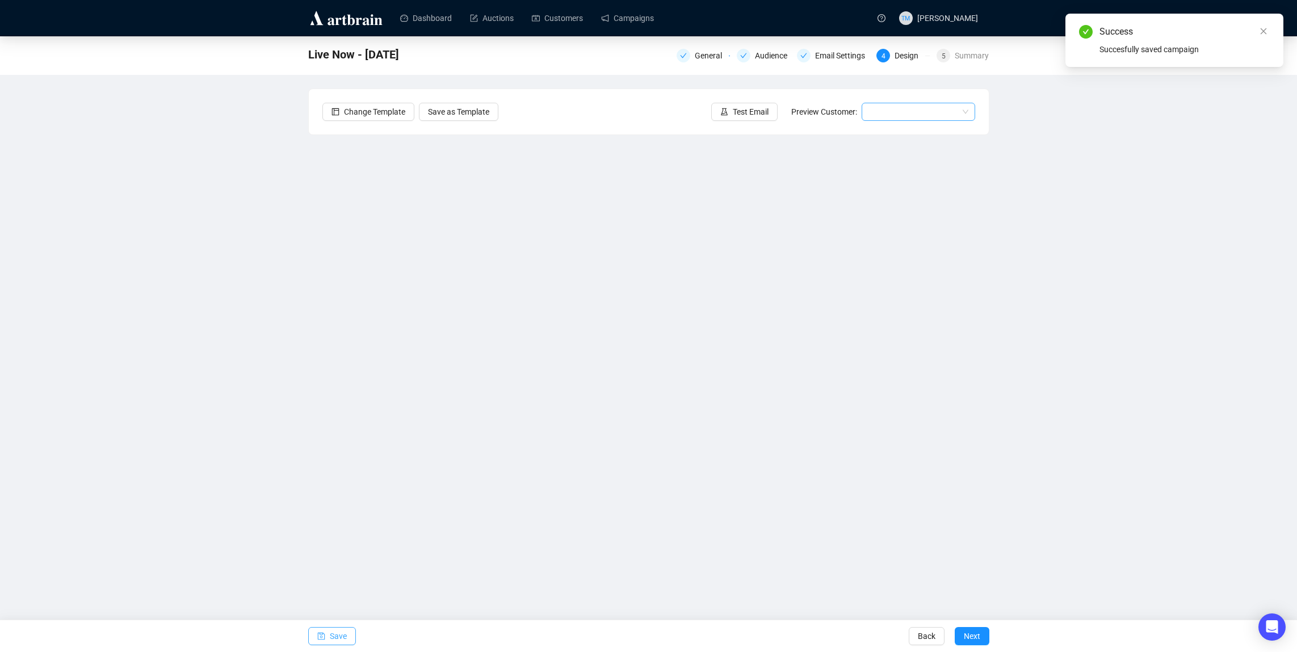
click at [865, 109] on div at bounding box center [917, 112] width 113 height 18
click at [881, 137] on div "[PERSON_NAME] | Example" at bounding box center [917, 134] width 95 height 12
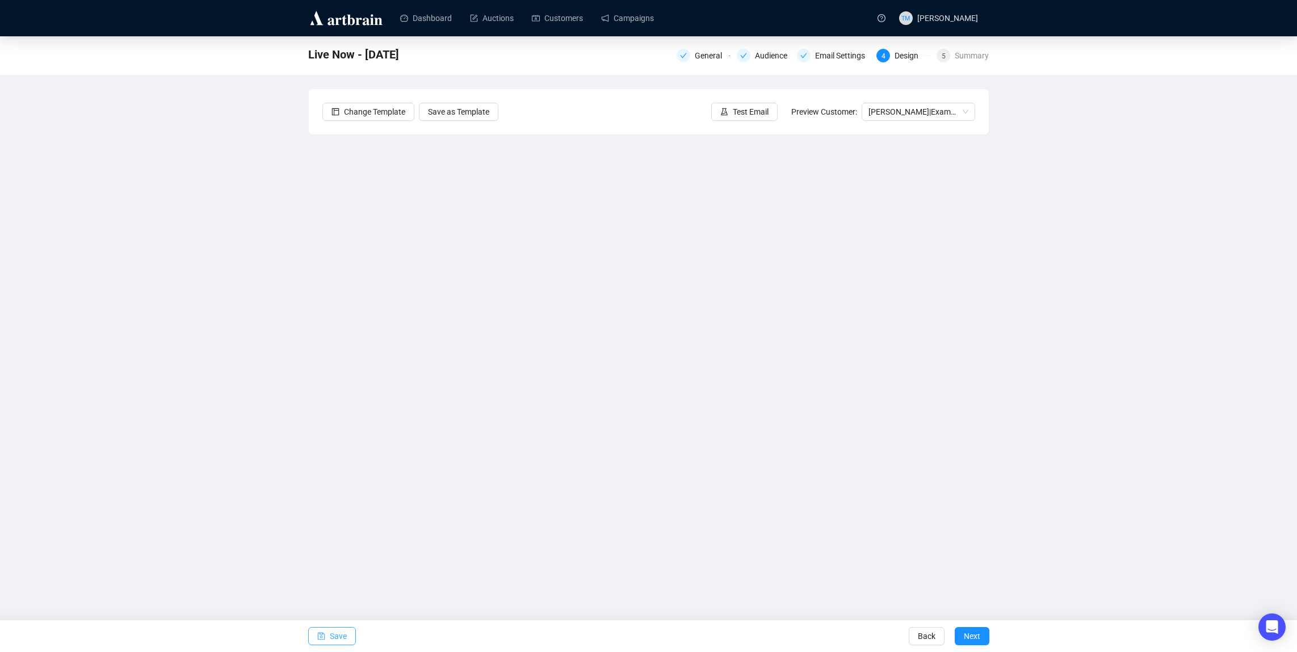
click at [333, 632] on span "Save" at bounding box center [338, 636] width 17 height 32
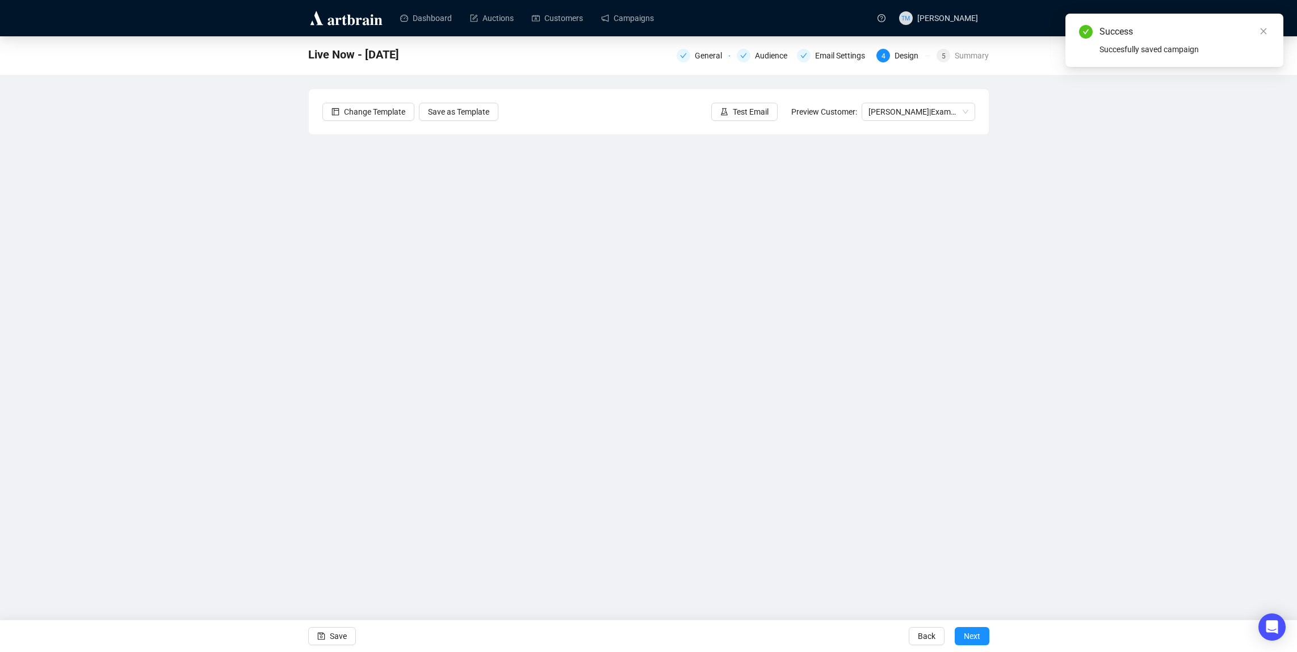
click at [250, 297] on div "Live Now - [DATE] General Audience Email Settings 4 Design 5 Summary Change Tem…" at bounding box center [648, 287] width 1297 height 503
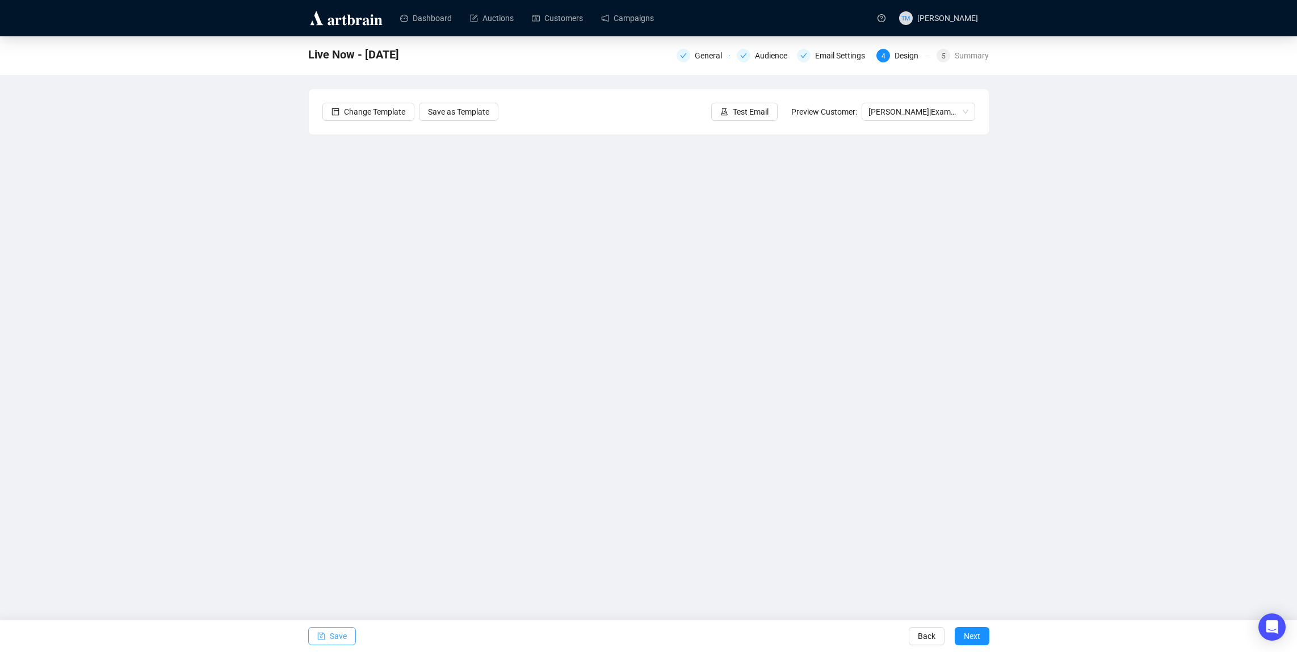
click at [338, 636] on span "Save" at bounding box center [338, 636] width 17 height 32
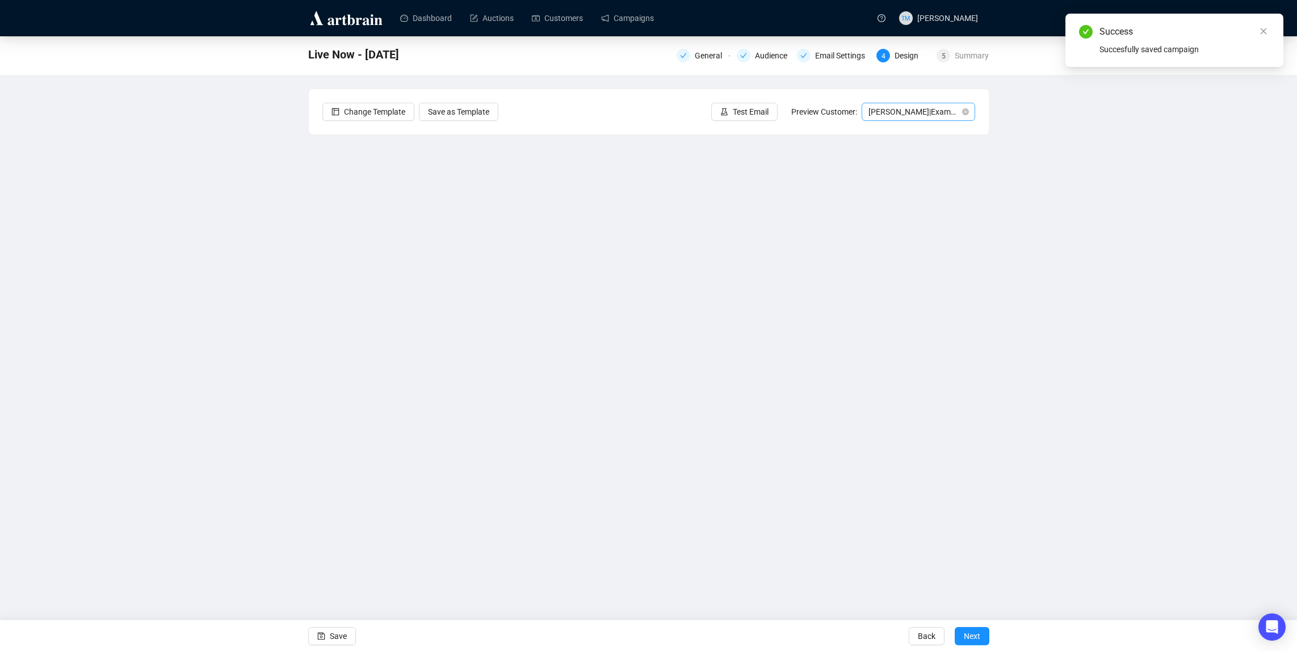
click at [887, 108] on span "[PERSON_NAME] | Example" at bounding box center [918, 111] width 100 height 17
click at [893, 154] on div "[PERSON_NAME] | Example" at bounding box center [917, 152] width 95 height 12
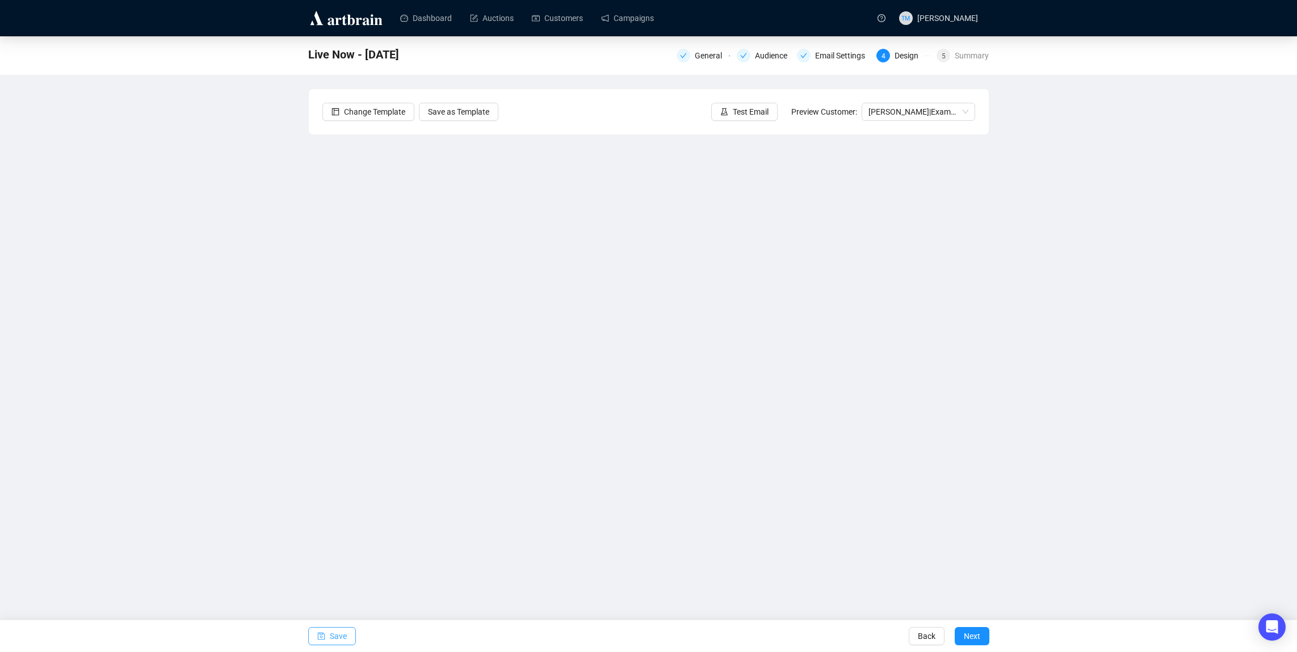
click at [318, 634] on icon "save" at bounding box center [321, 636] width 8 height 8
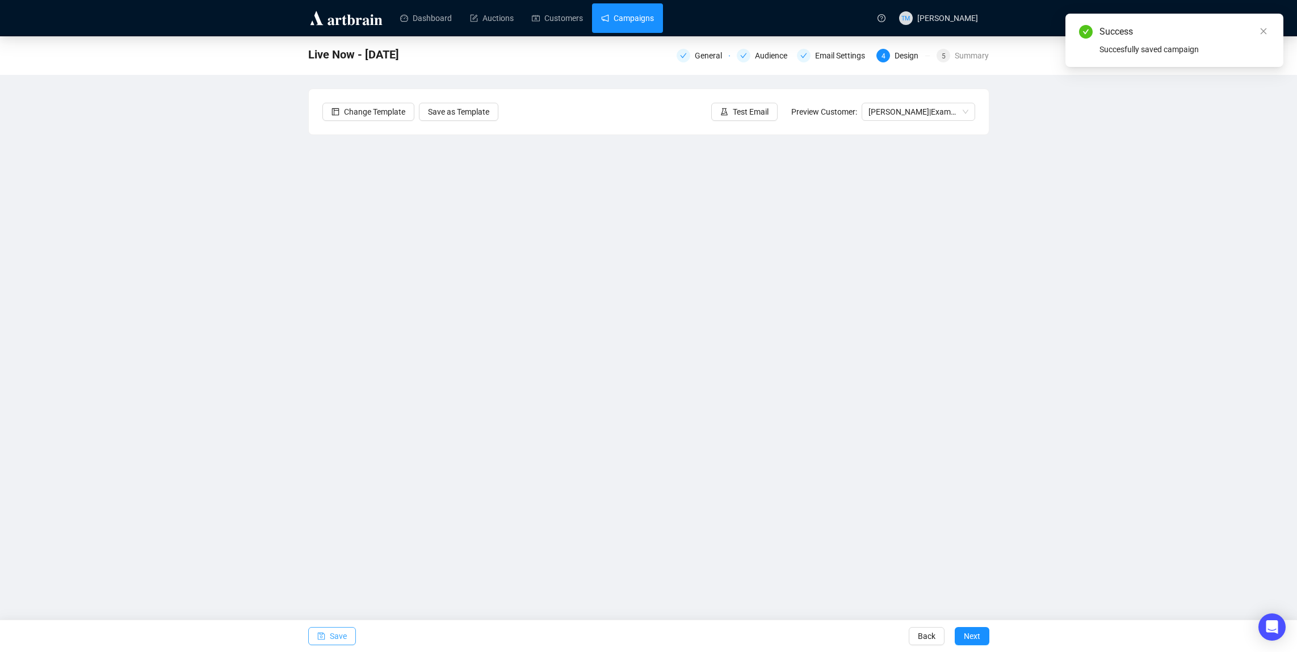
click at [621, 28] on link "Campaigns" at bounding box center [627, 18] width 53 height 30
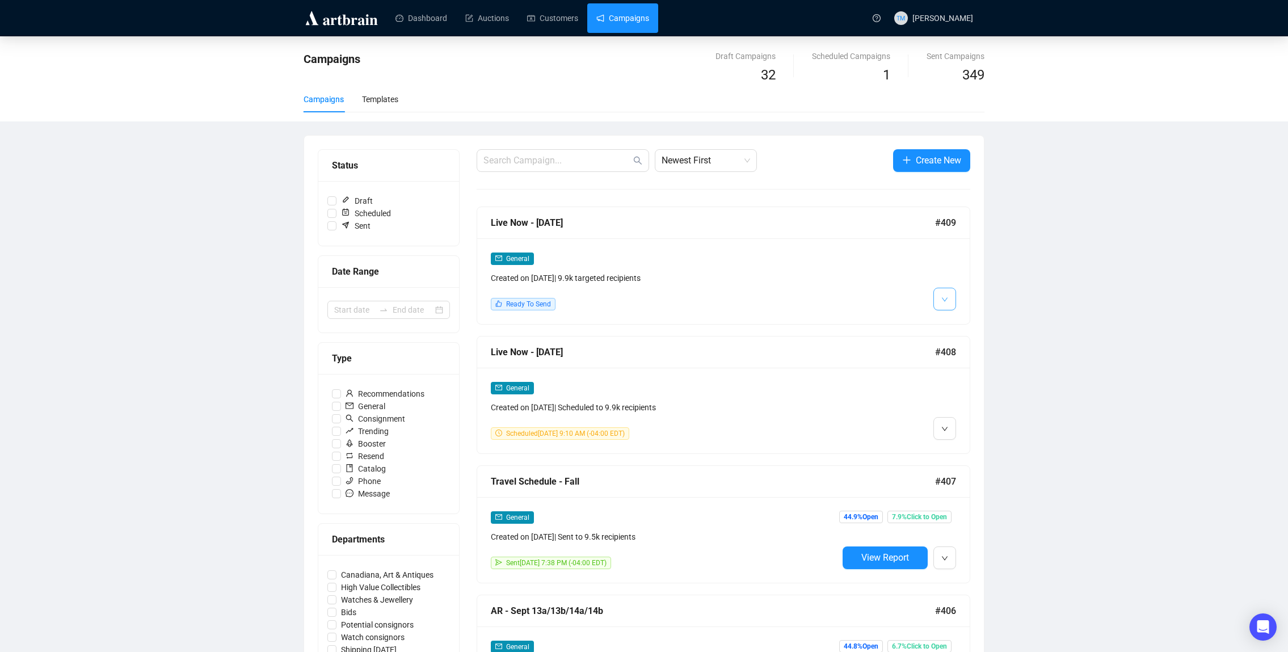
click at [945, 302] on icon "down" at bounding box center [944, 299] width 7 height 7
click at [959, 320] on span "Edit" at bounding box center [963, 323] width 14 height 9
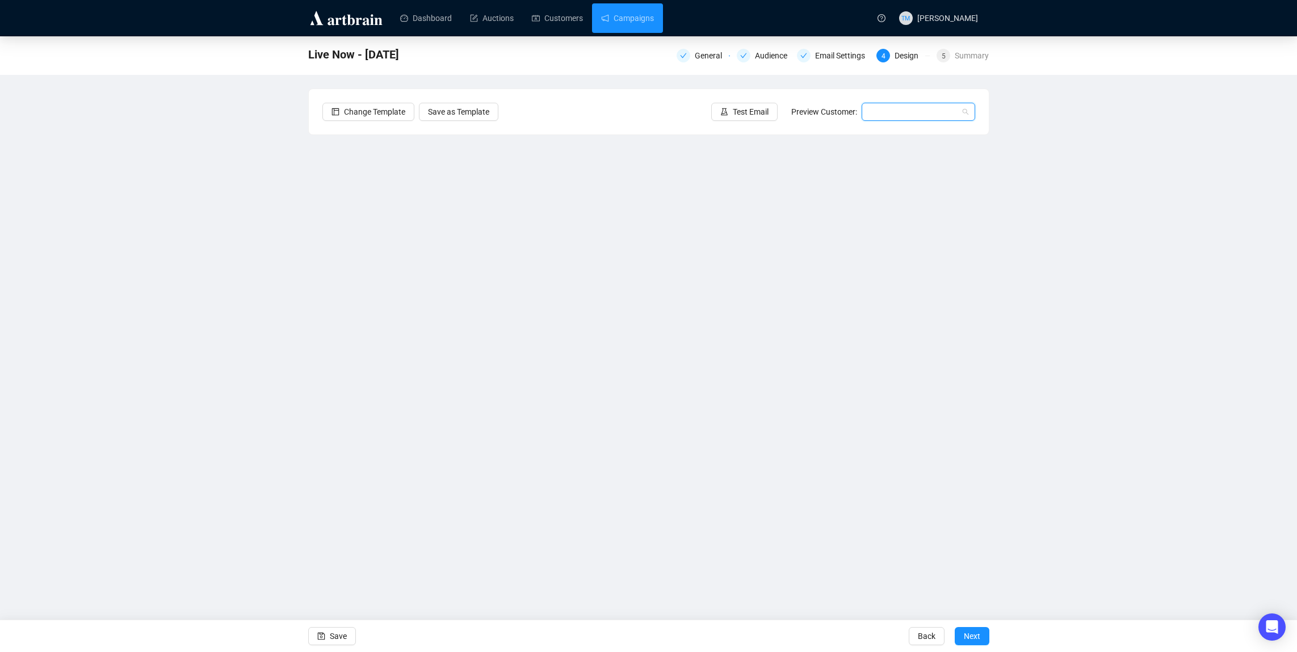
click at [897, 119] on input "search" at bounding box center [913, 111] width 90 height 17
click at [892, 132] on div "[PERSON_NAME] | Example" at bounding box center [917, 134] width 95 height 12
click at [827, 60] on div "Email Settings" at bounding box center [843, 56] width 57 height 14
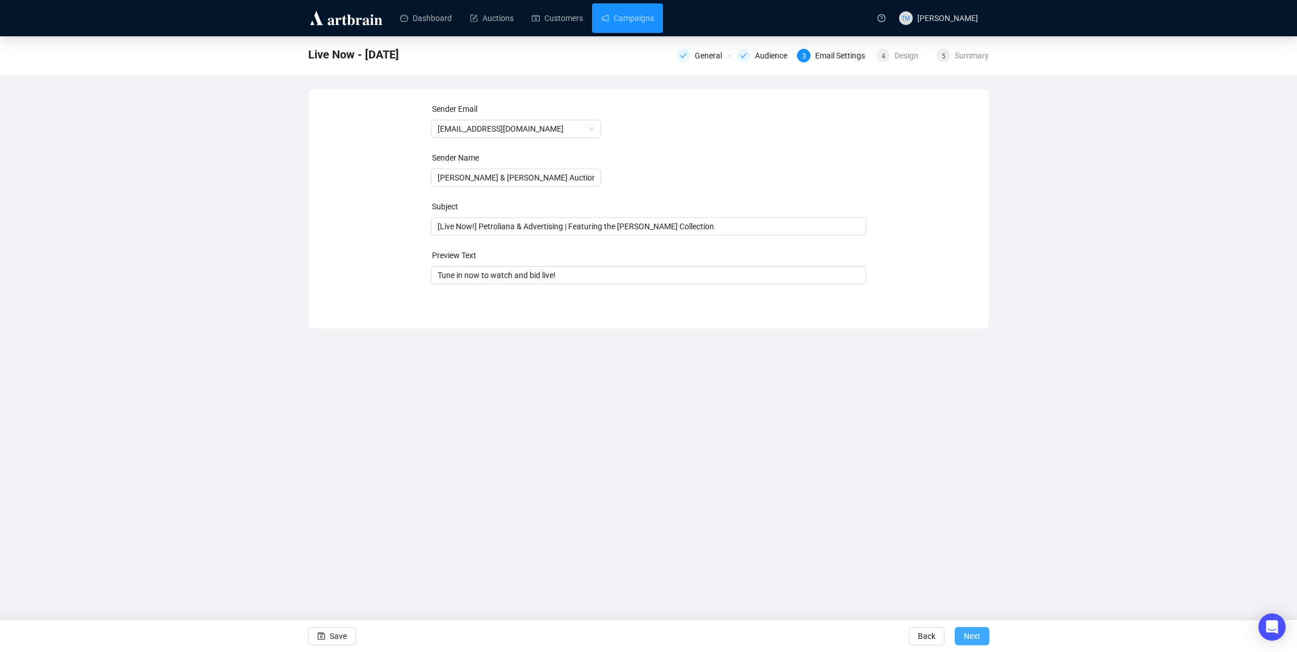
click at [966, 643] on span "Next" at bounding box center [972, 636] width 16 height 32
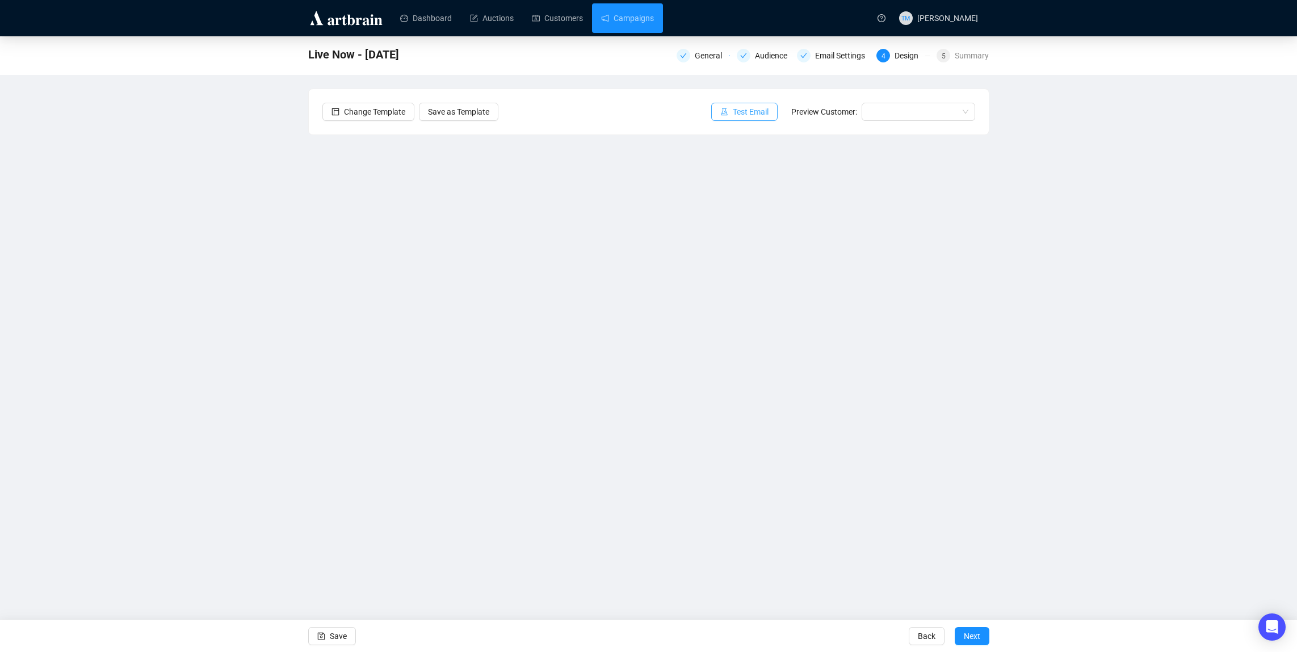
click at [752, 109] on span "Test Email" at bounding box center [751, 112] width 36 height 12
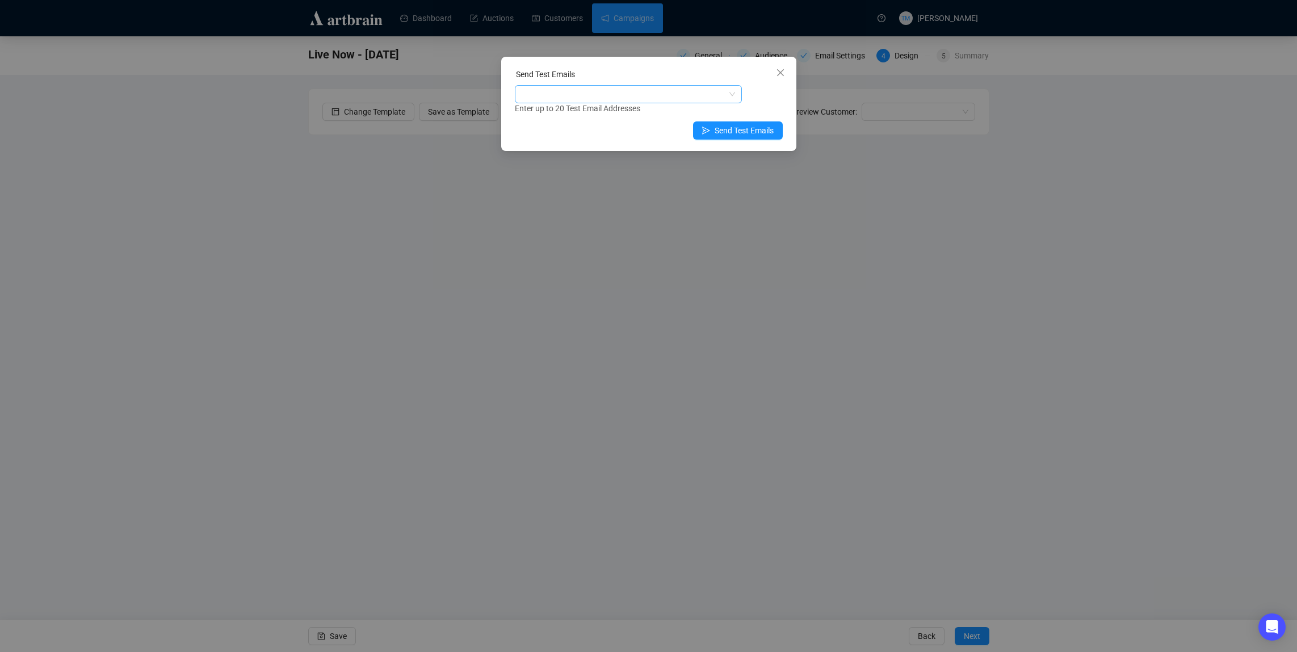
click at [647, 91] on div at bounding box center [622, 94] width 211 height 16
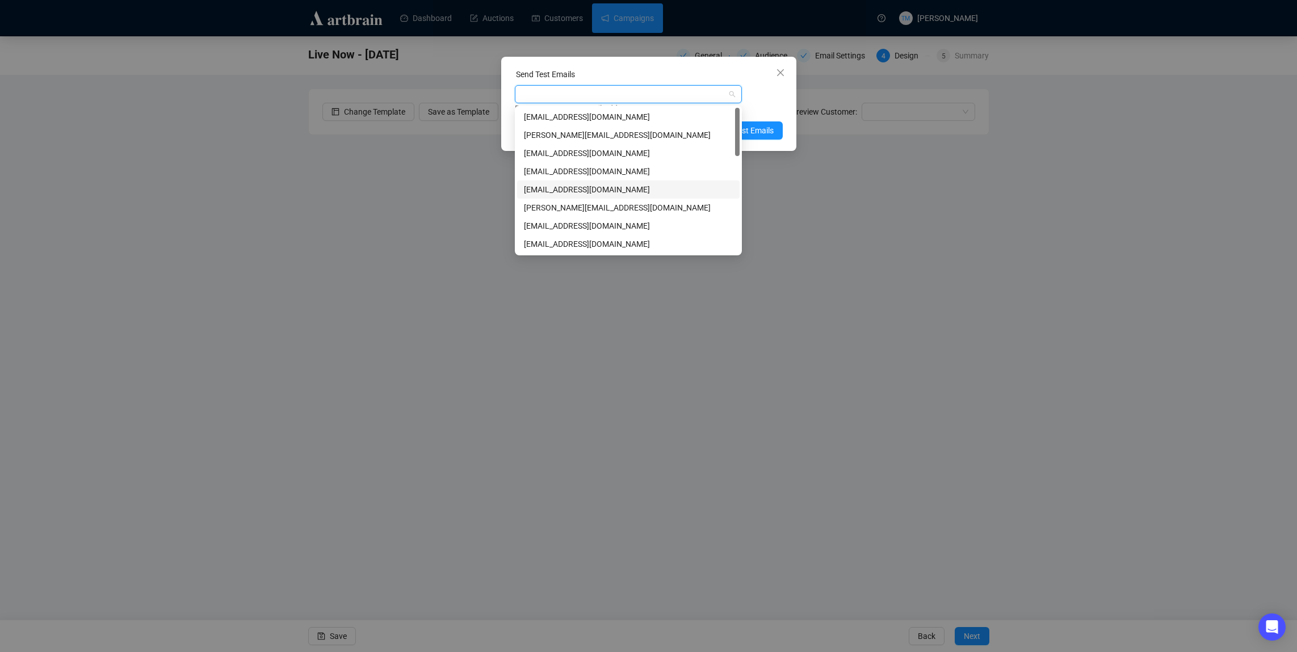
click at [558, 185] on div "[EMAIL_ADDRESS][DOMAIN_NAME]" at bounding box center [628, 189] width 209 height 12
click at [768, 98] on div "[EMAIL_ADDRESS][DOMAIN_NAME] Enter up to 20 Test Email Addresses" at bounding box center [649, 100] width 268 height 30
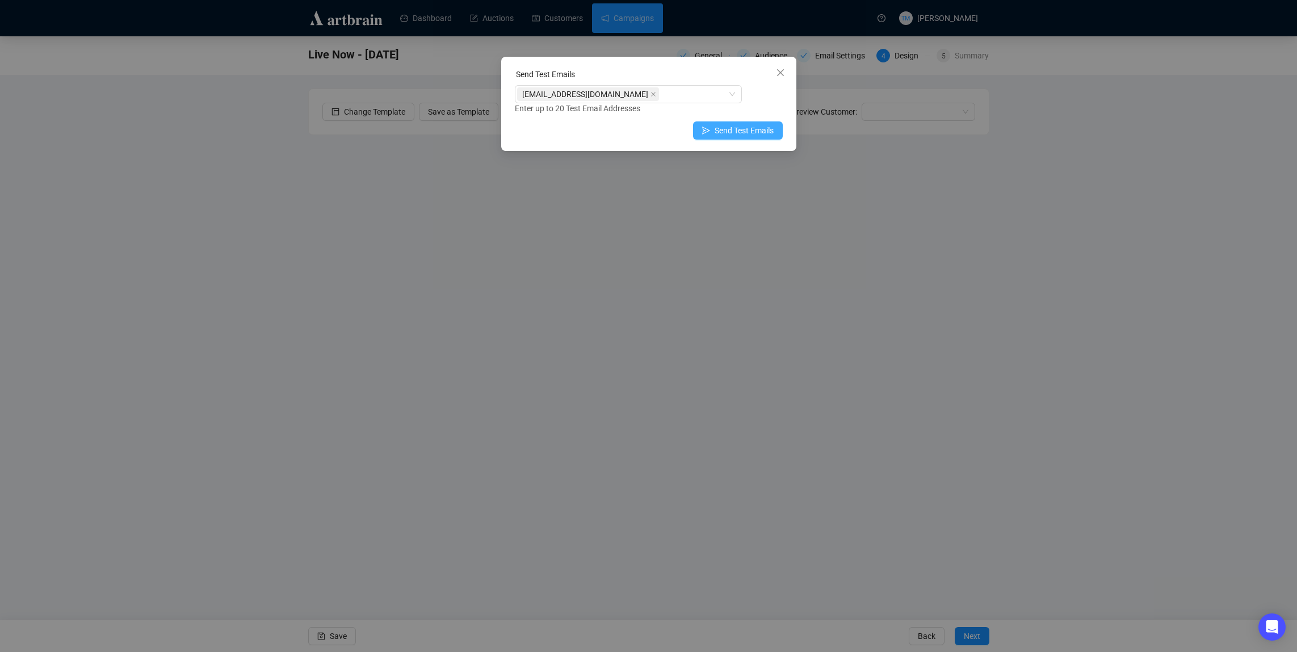
click at [747, 133] on span "Send Test Emails" at bounding box center [743, 130] width 59 height 12
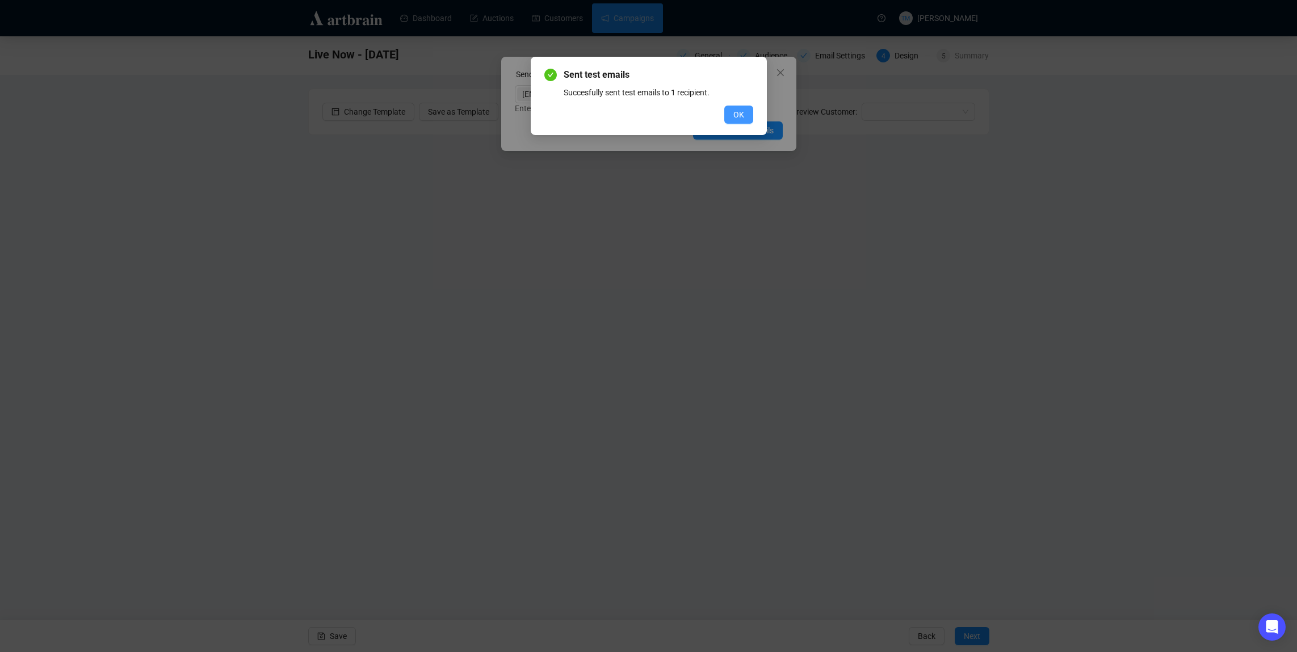
click at [734, 112] on span "OK" at bounding box center [738, 114] width 11 height 12
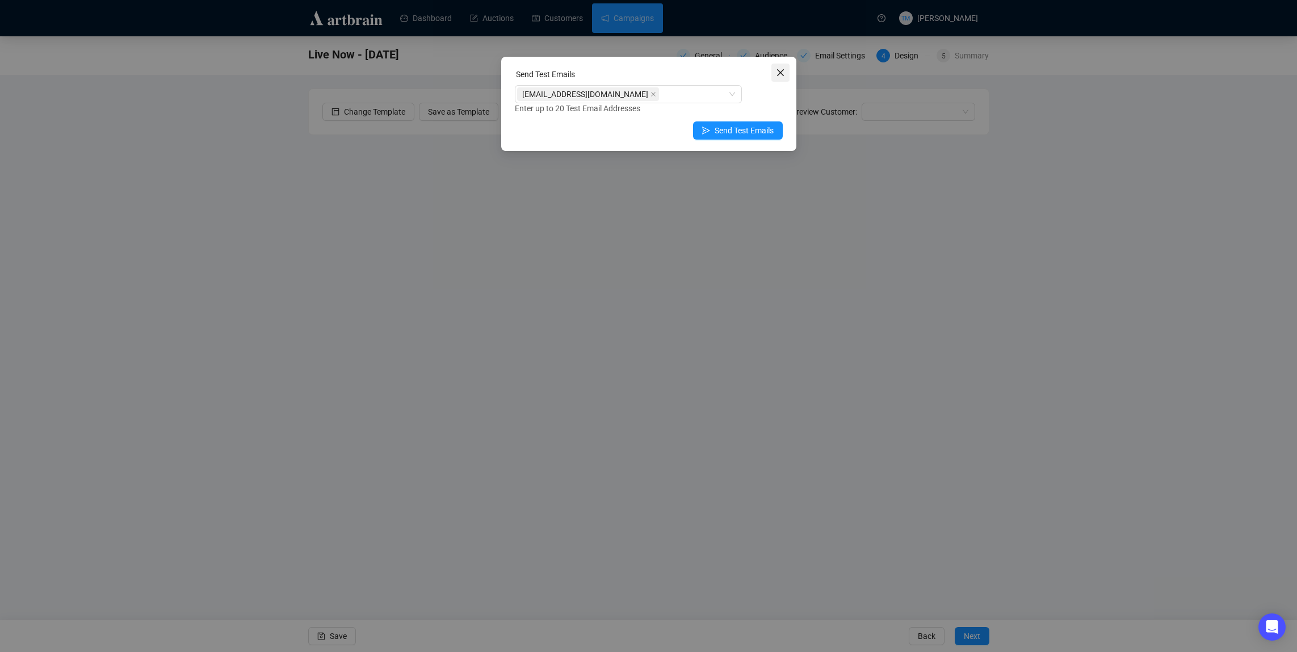
click at [780, 73] on icon "close" at bounding box center [780, 72] width 9 height 9
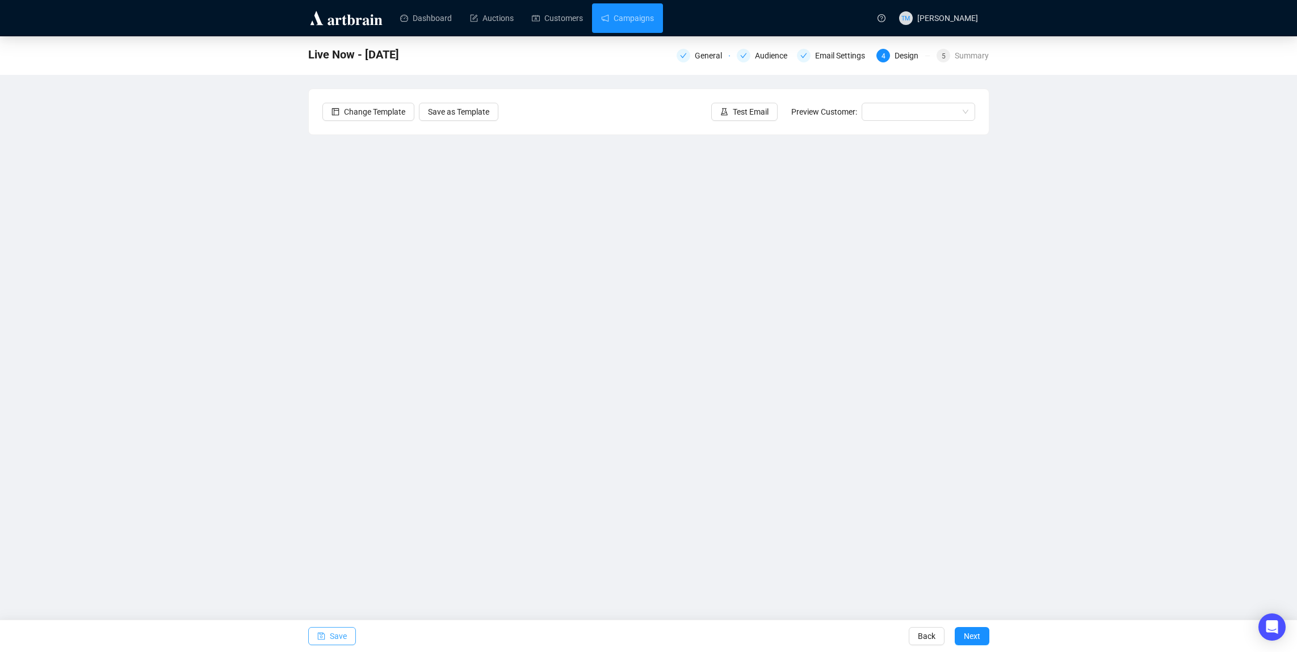
click at [333, 630] on span "Save" at bounding box center [338, 636] width 17 height 32
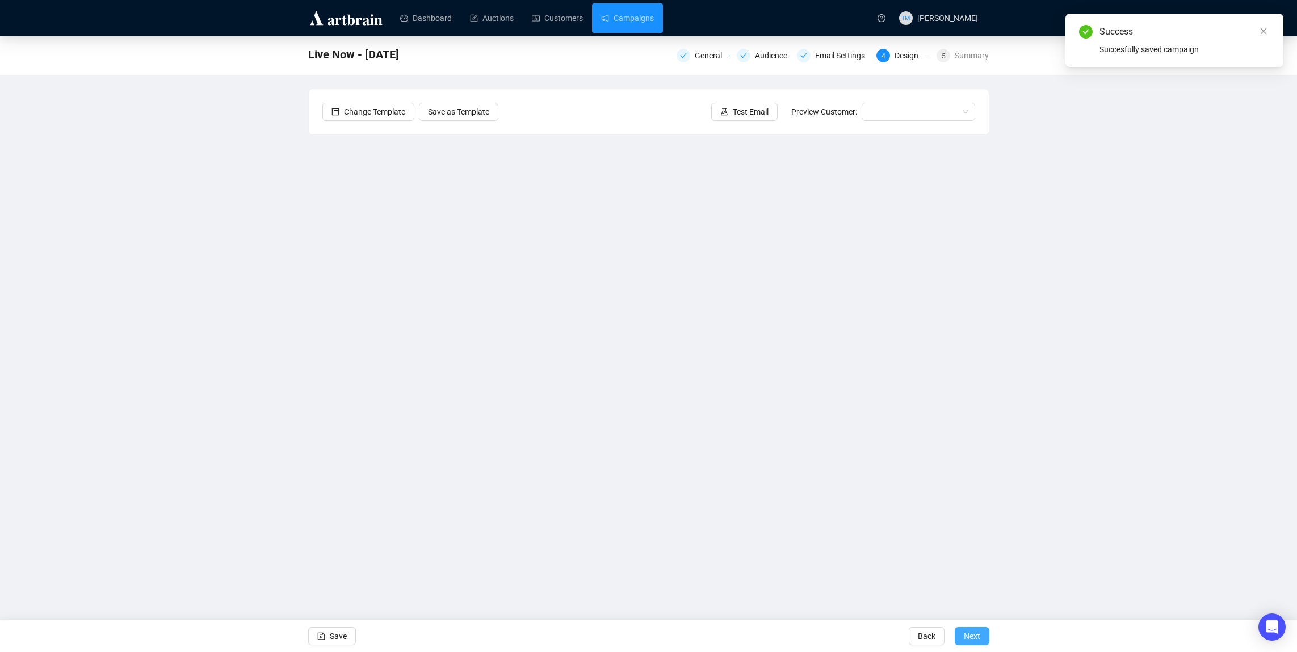
click at [967, 634] on span "Next" at bounding box center [972, 636] width 16 height 32
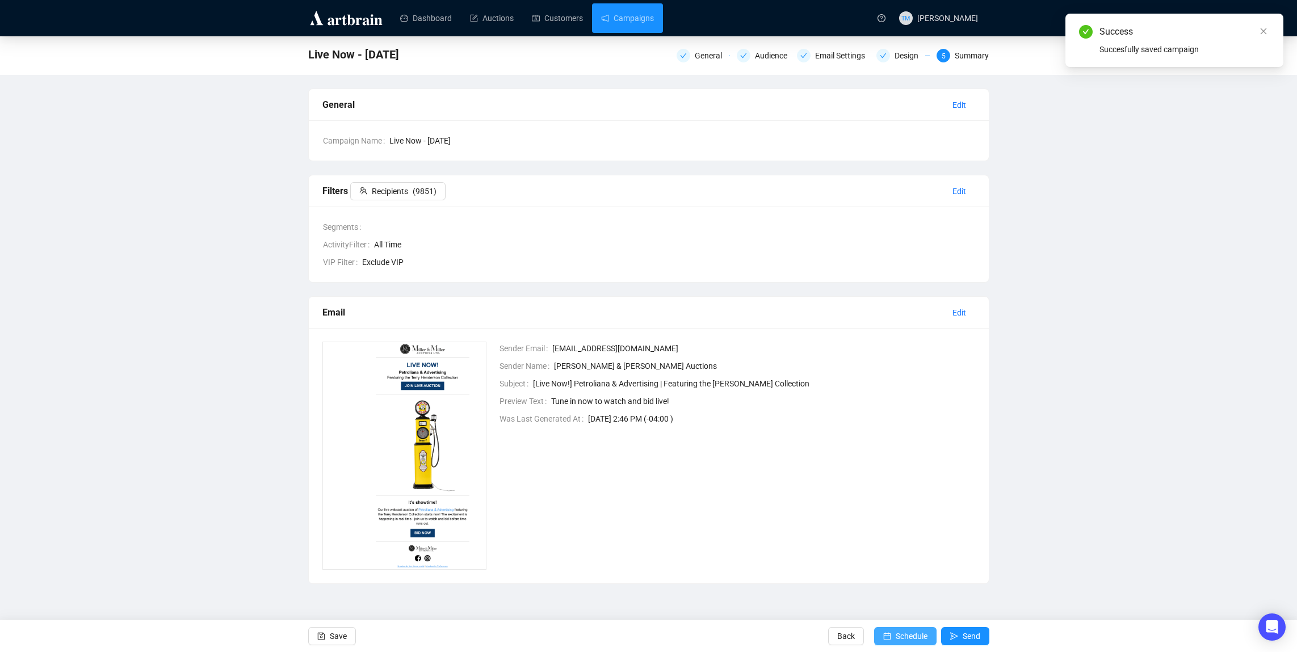
click at [895, 639] on span "Schedule" at bounding box center [911, 636] width 32 height 32
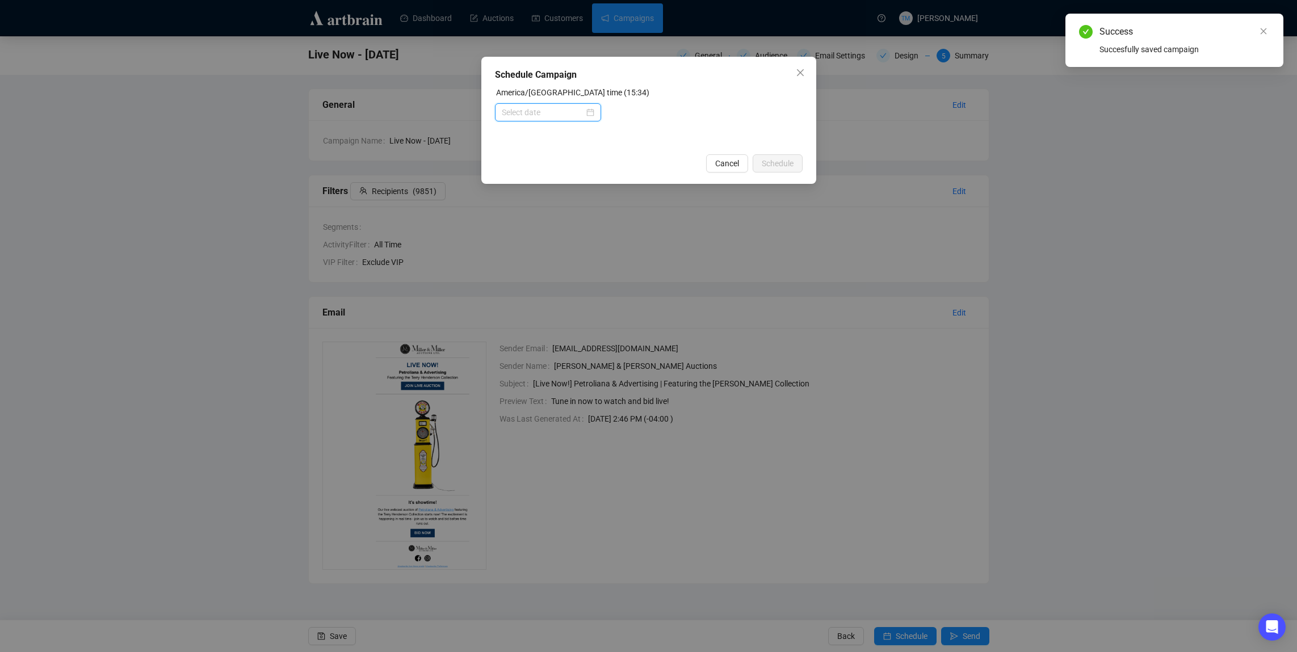
click at [569, 117] on input at bounding box center [543, 112] width 82 height 12
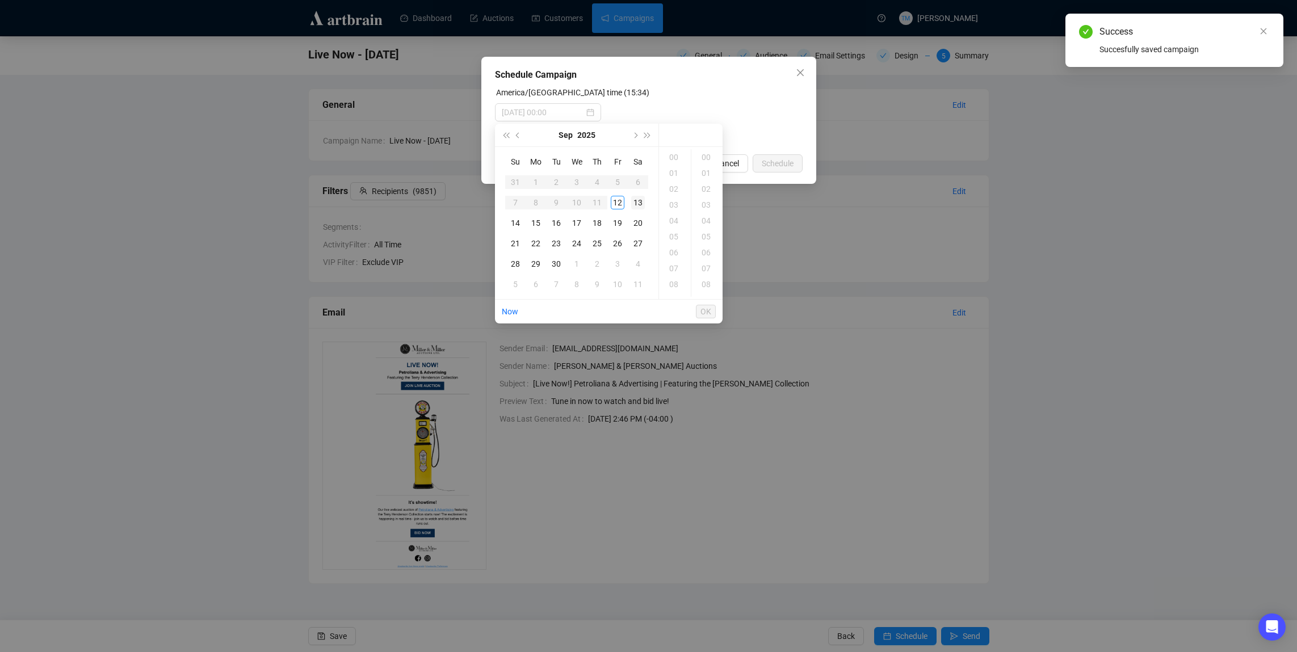
click at [637, 202] on div "13" at bounding box center [638, 203] width 14 height 14
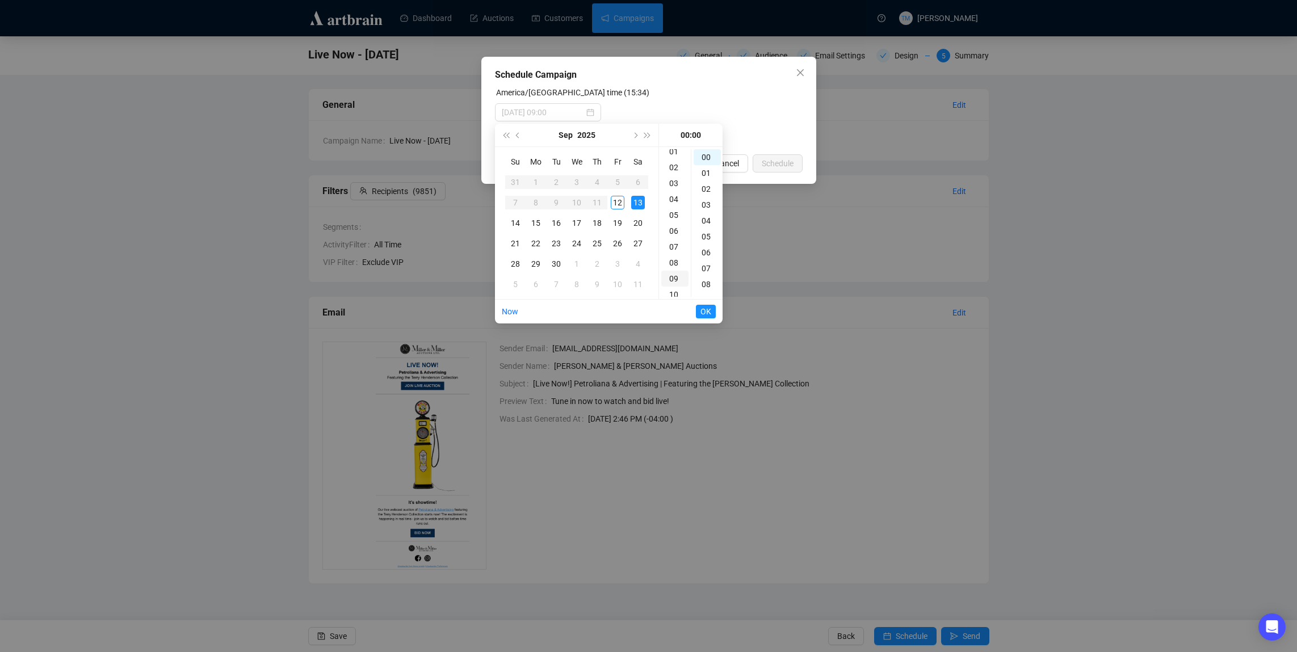
click at [676, 275] on div "09" at bounding box center [674, 279] width 27 height 16
click at [705, 293] on div "10" at bounding box center [706, 294] width 27 height 16
type input "[DATE] 09:10"
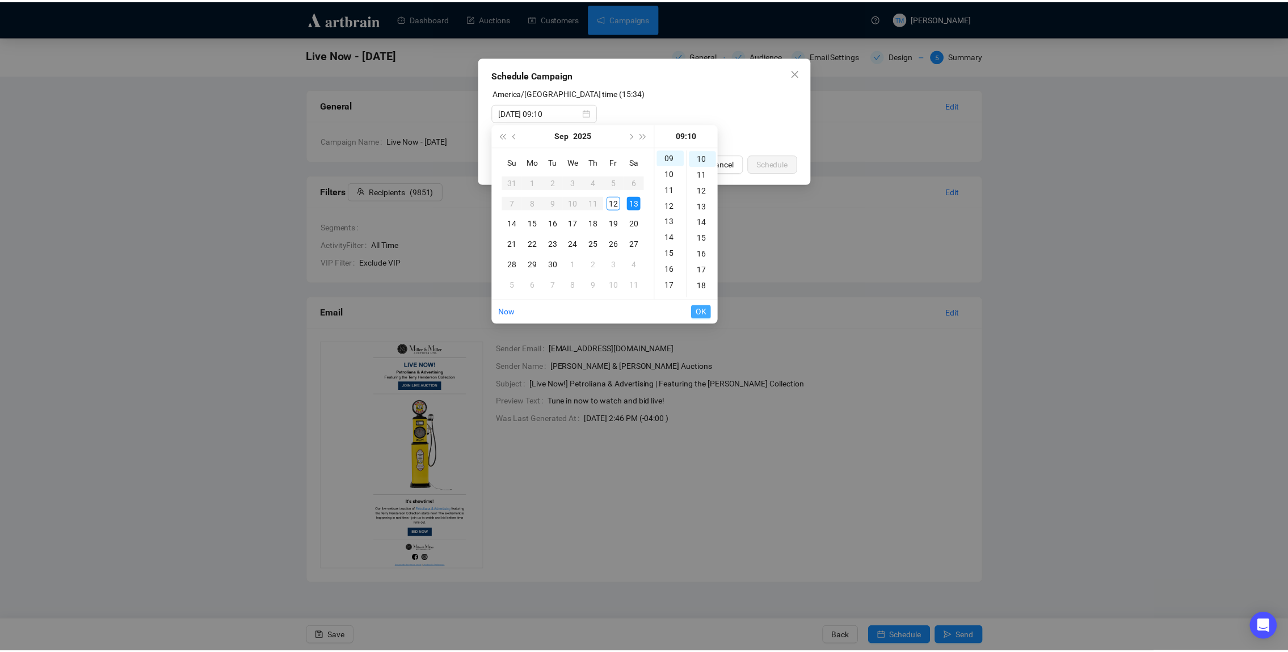
scroll to position [159, 0]
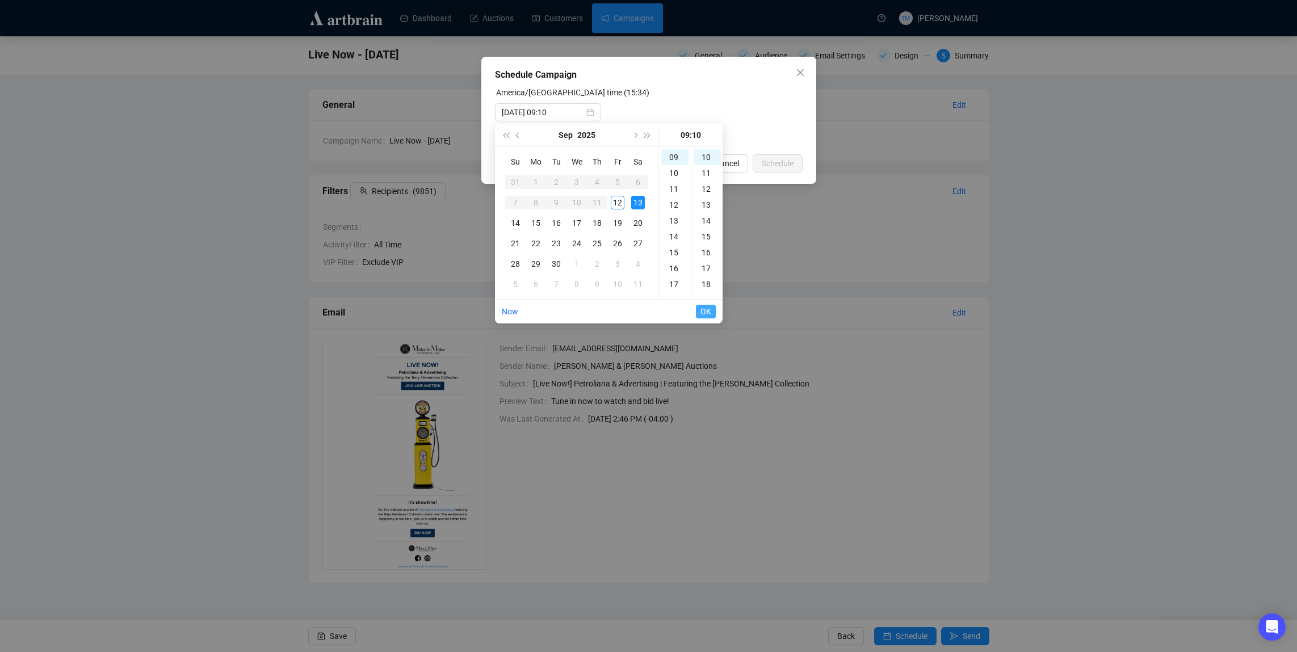
click at [704, 306] on span "OK" at bounding box center [705, 312] width 11 height 22
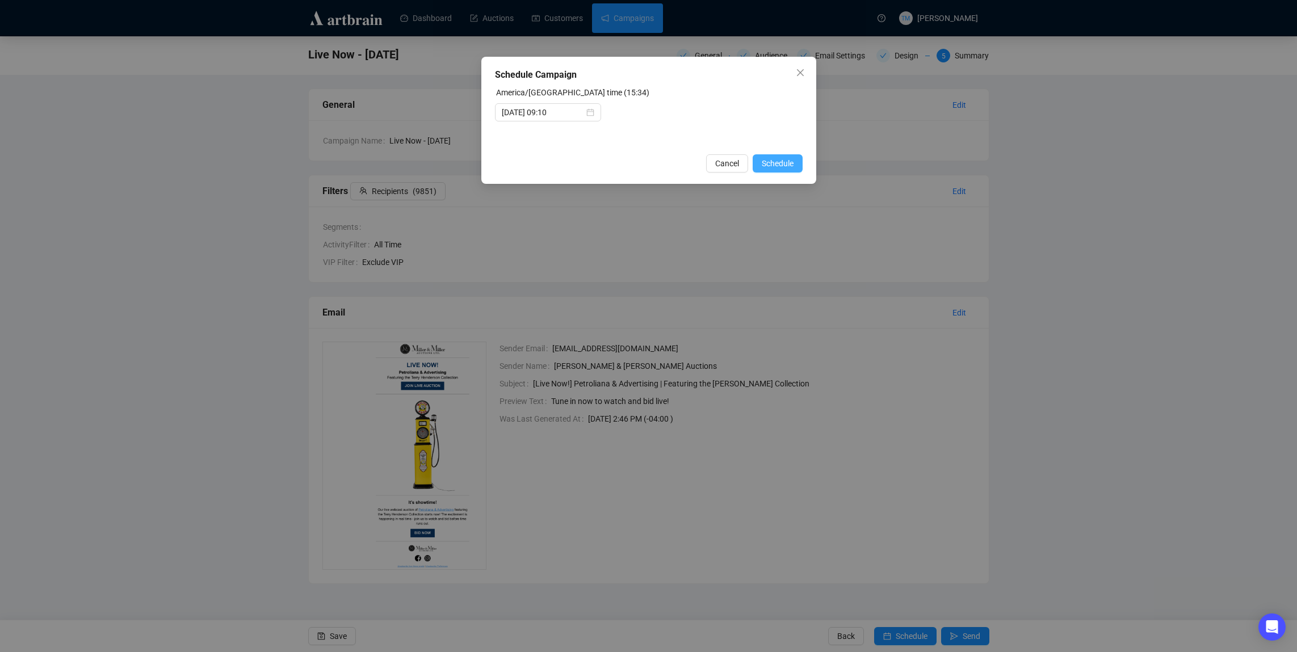
click at [776, 155] on button "Schedule" at bounding box center [777, 163] width 50 height 18
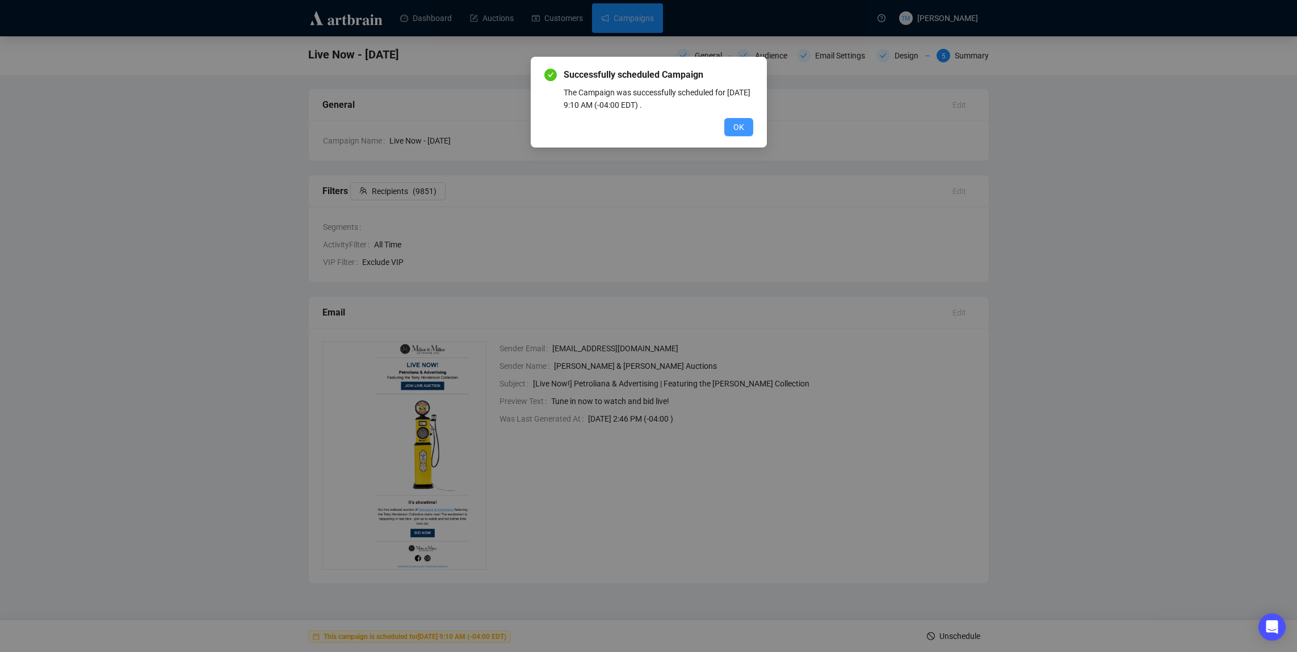
click at [742, 127] on span "OK" at bounding box center [738, 127] width 11 height 12
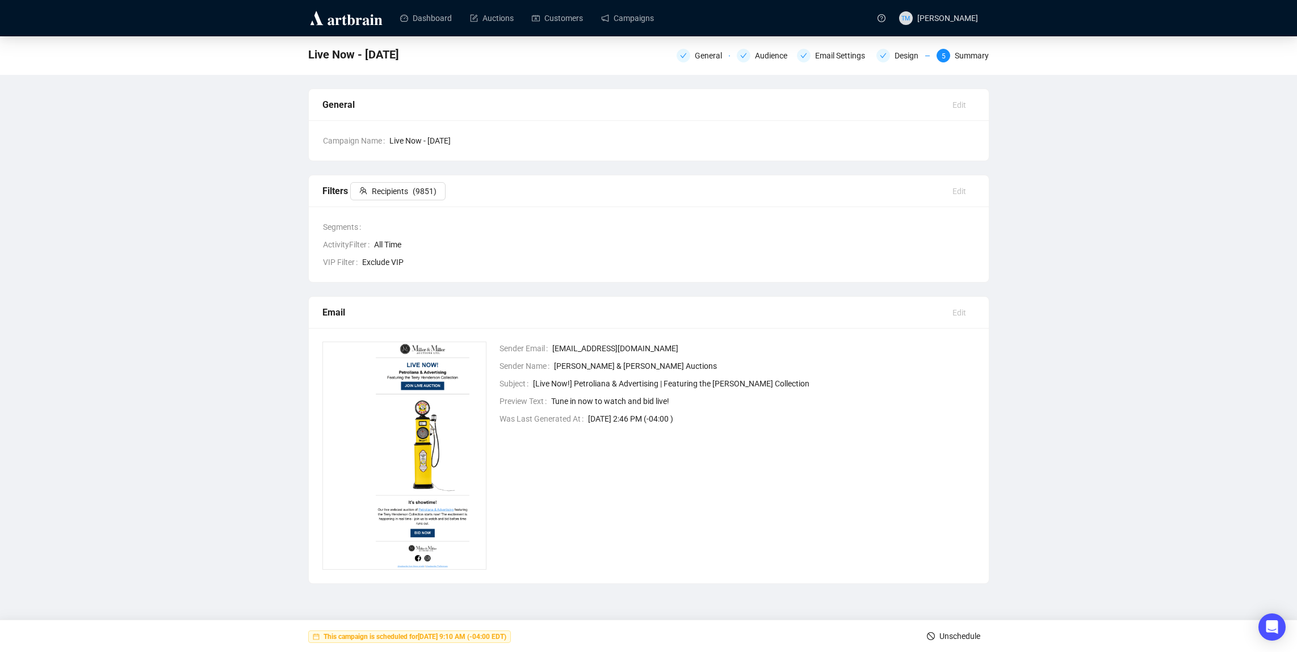
click at [338, 21] on img at bounding box center [346, 18] width 76 height 18
click at [420, 23] on link "Dashboard" at bounding box center [426, 18] width 52 height 30
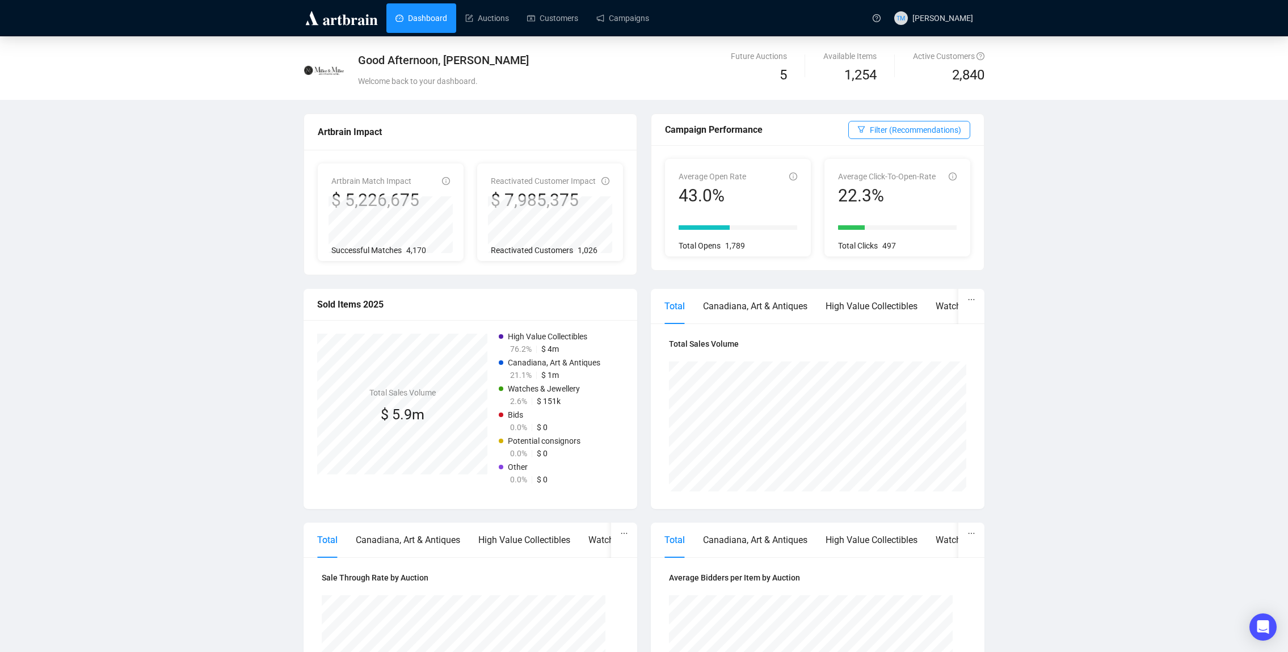
click at [219, 257] on div "Good Afternoon, [PERSON_NAME] Welcome back to your dashboard. Future Auctions 5…" at bounding box center [644, 492] width 1288 height 913
click at [626, 20] on link "Campaigns" at bounding box center [622, 18] width 53 height 30
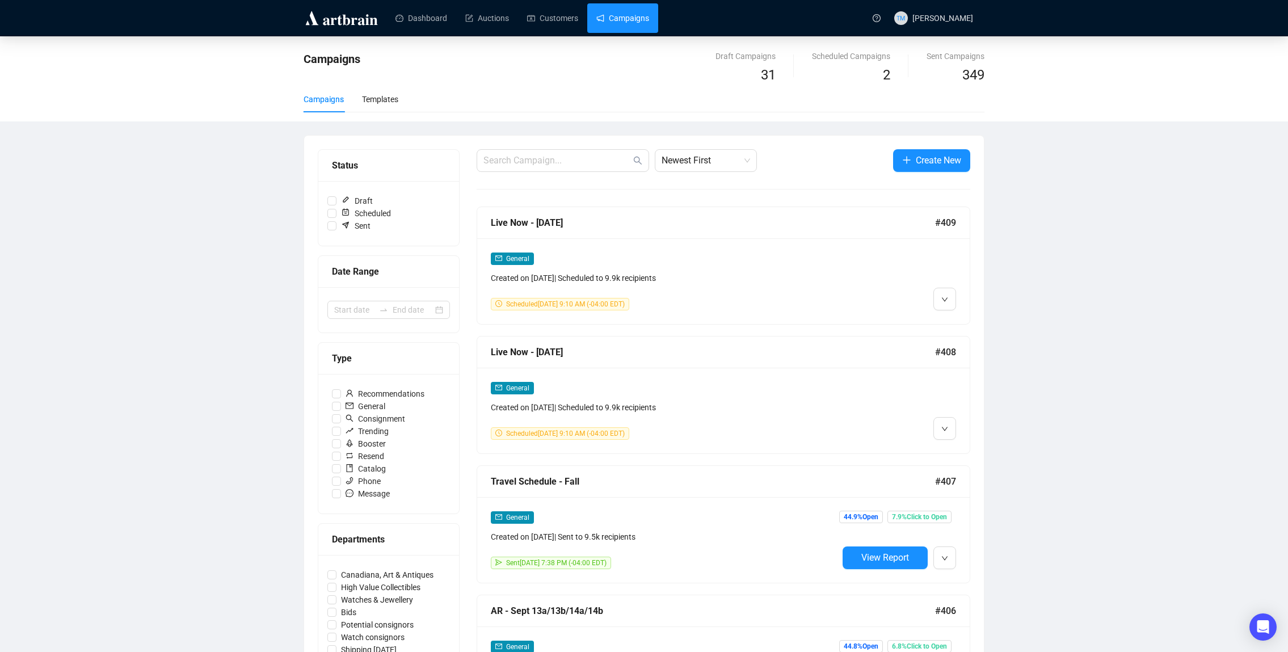
click at [190, 236] on div "Campaigns Draft Campaigns 31 Scheduled Campaigns 2 Sent Campaigns 349 Campaigns…" at bounding box center [644, 660] width 1288 height 1249
click at [649, 13] on link "Campaigns" at bounding box center [622, 18] width 53 height 30
